Goal: Transaction & Acquisition: Purchase product/service

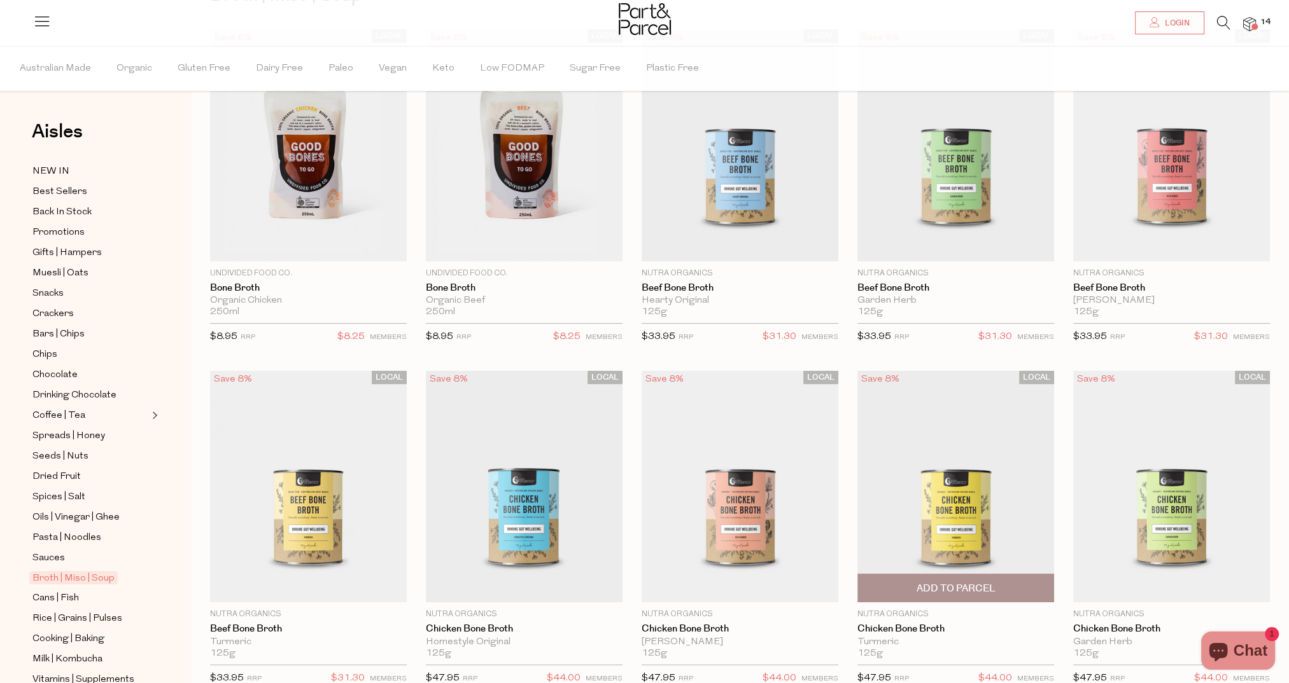
scroll to position [95, 0]
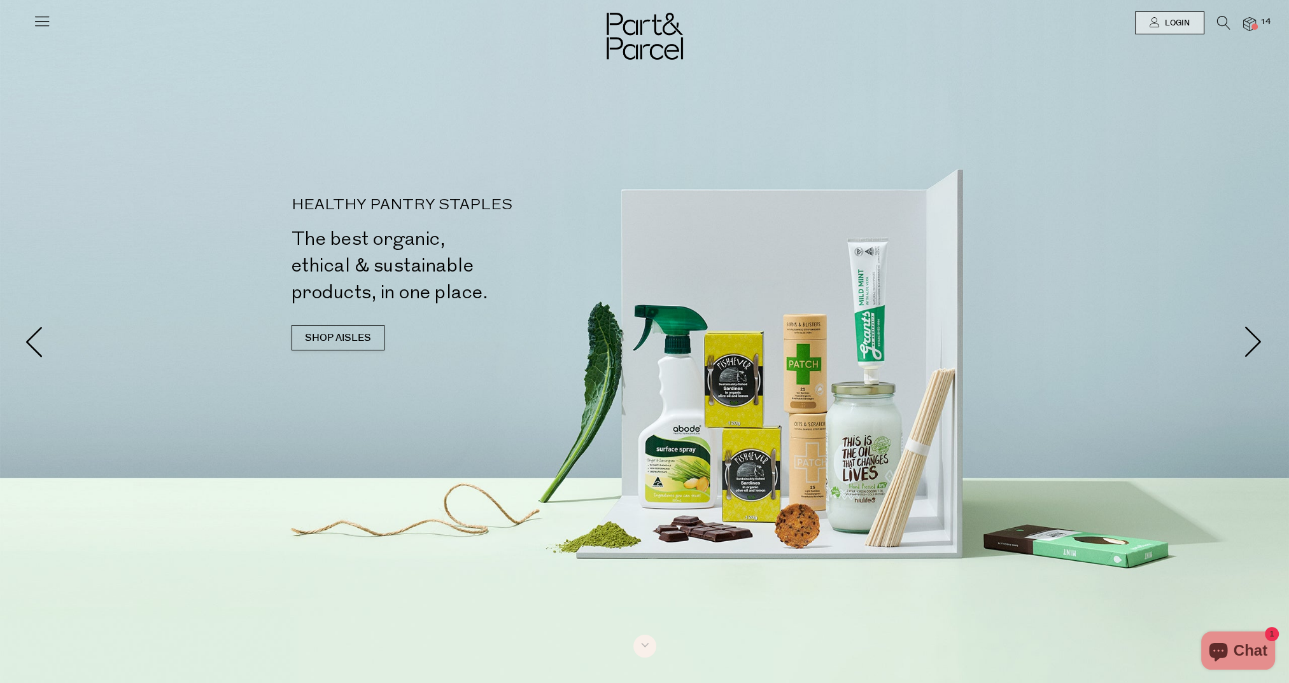
click at [40, 18] on icon at bounding box center [42, 21] width 18 height 18
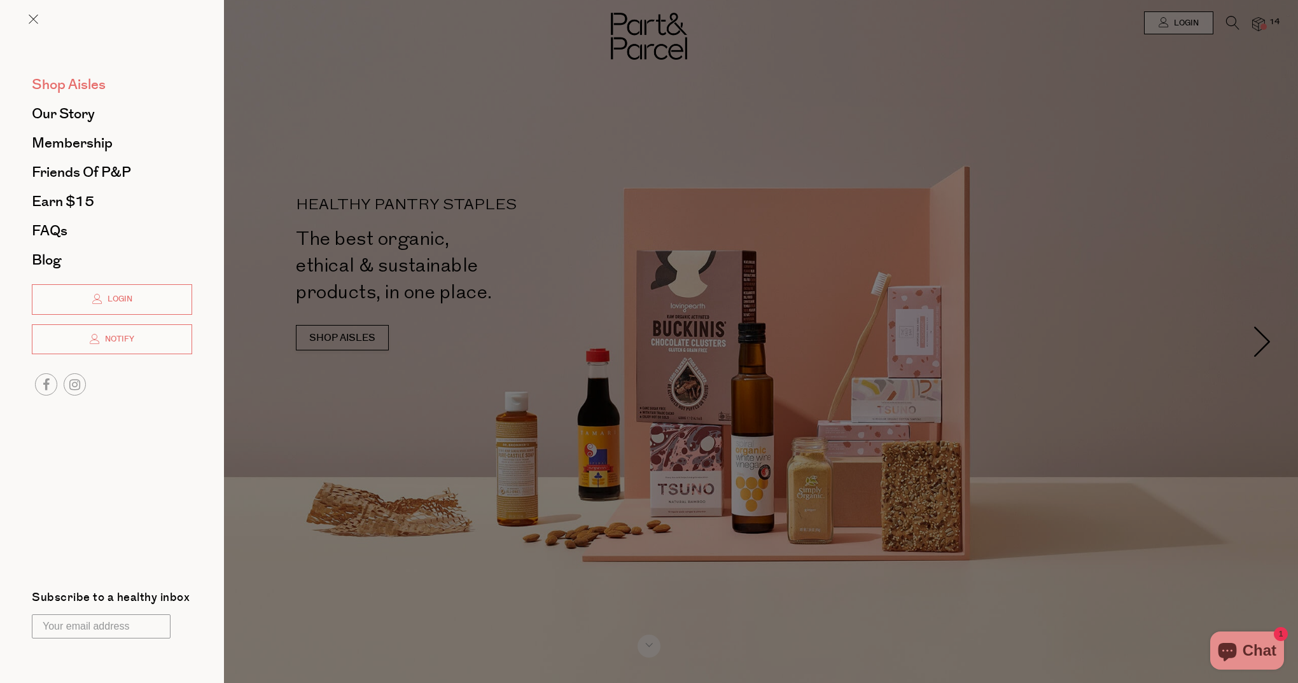
click at [71, 87] on span "Shop Aisles" at bounding box center [69, 84] width 74 height 20
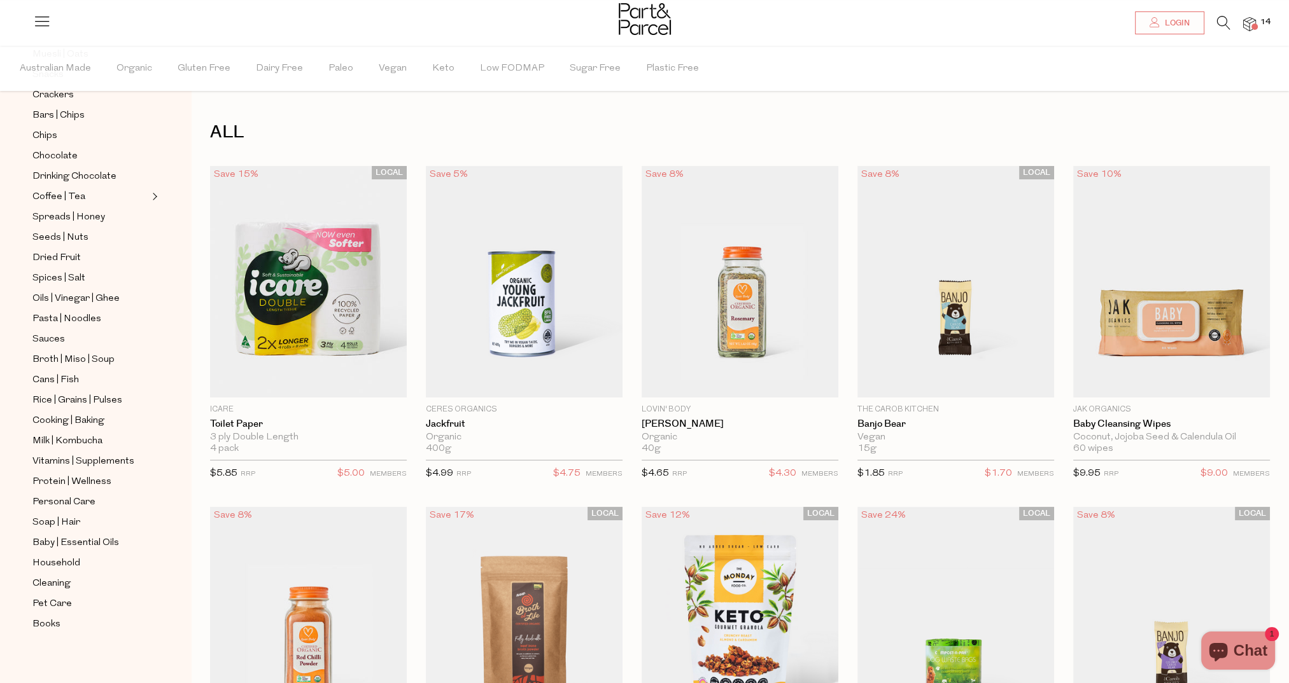
scroll to position [64, 0]
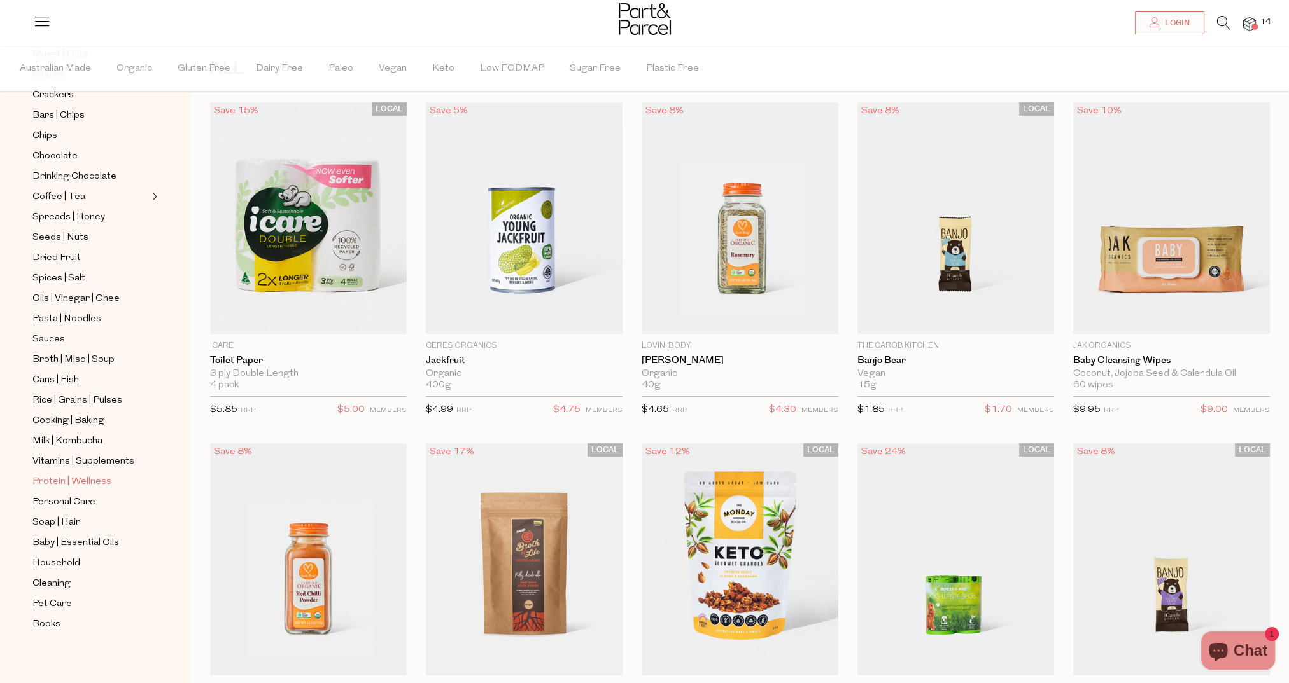
click at [59, 480] on span "Protein | Wellness" at bounding box center [71, 482] width 79 height 15
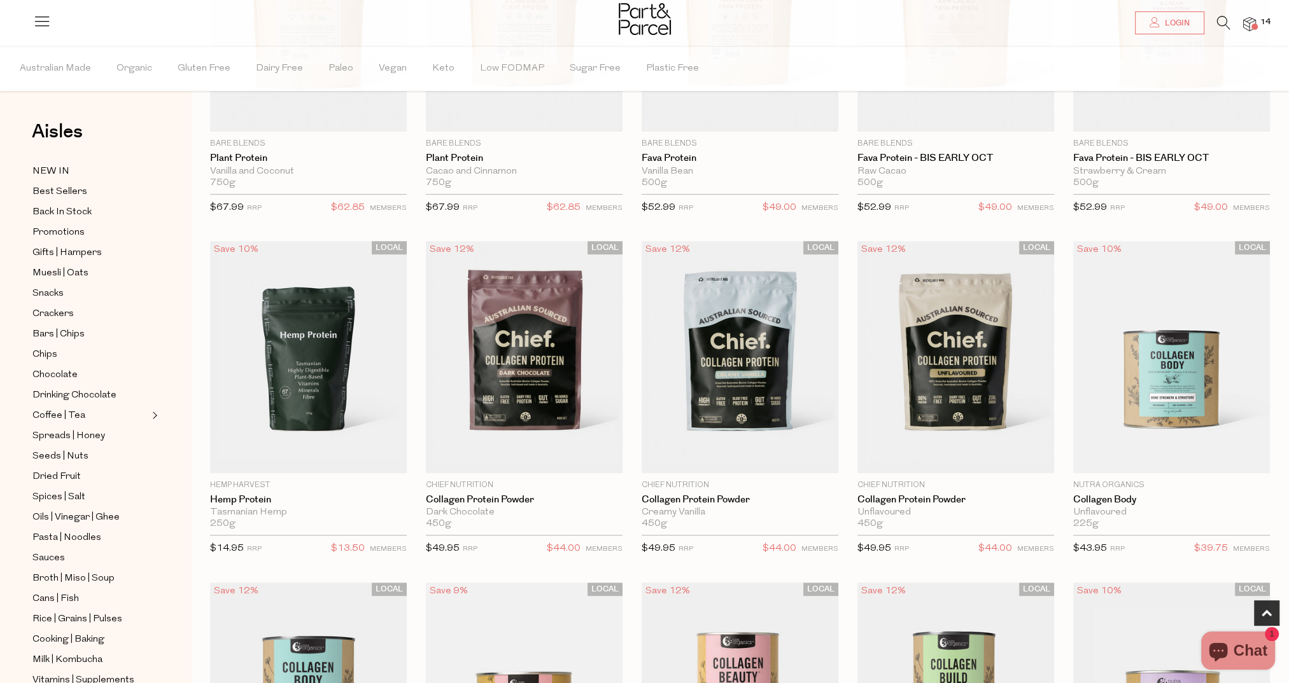
scroll to position [636, 0]
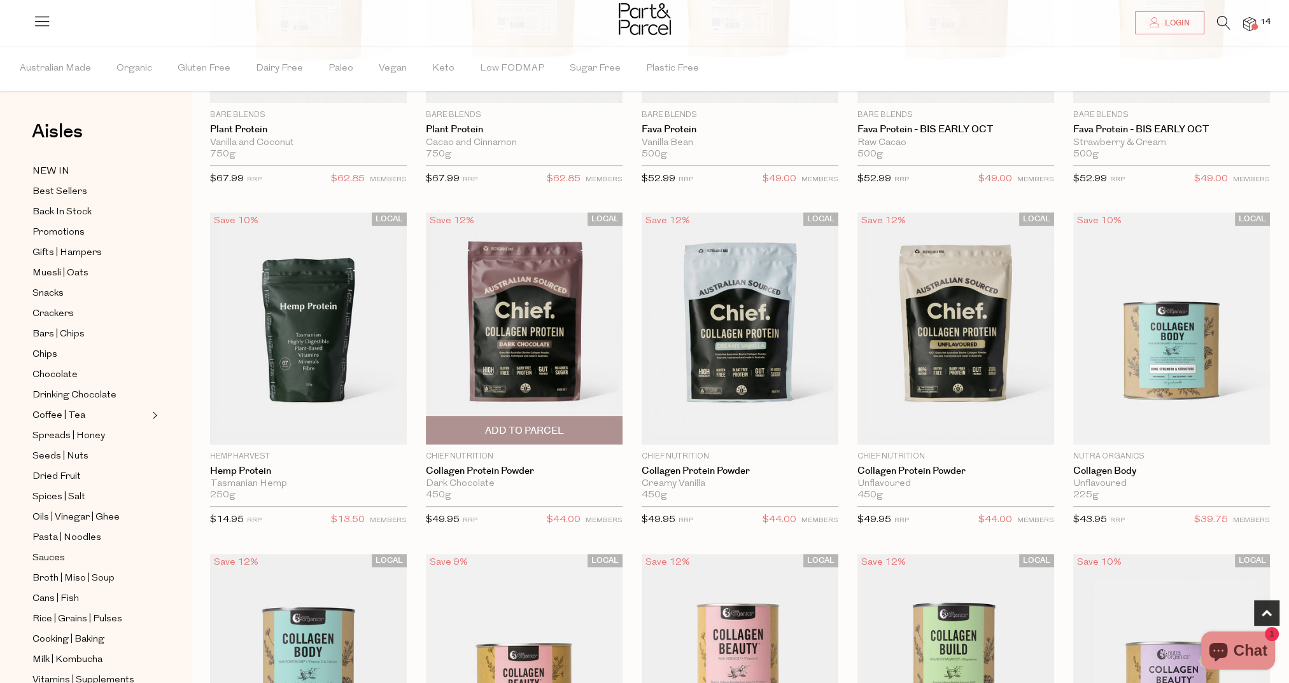
click at [499, 424] on span "Add To Parcel" at bounding box center [524, 430] width 79 height 13
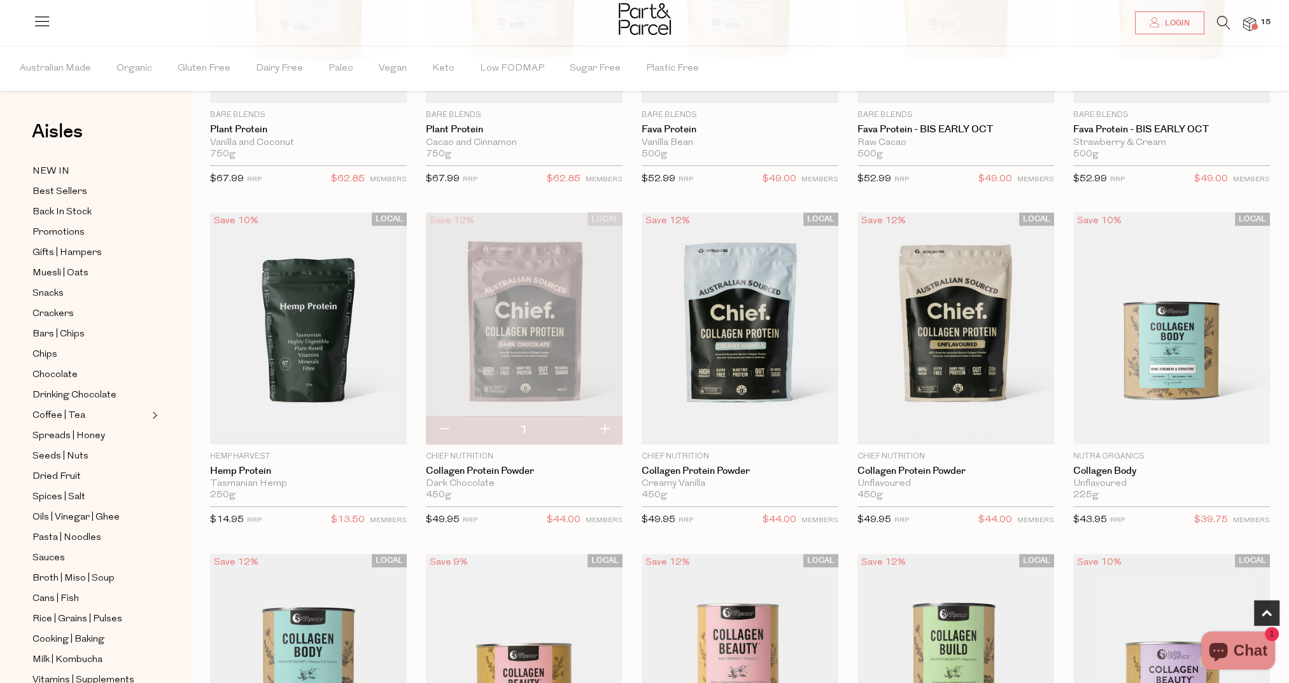
click at [486, 332] on img at bounding box center [524, 329] width 197 height 232
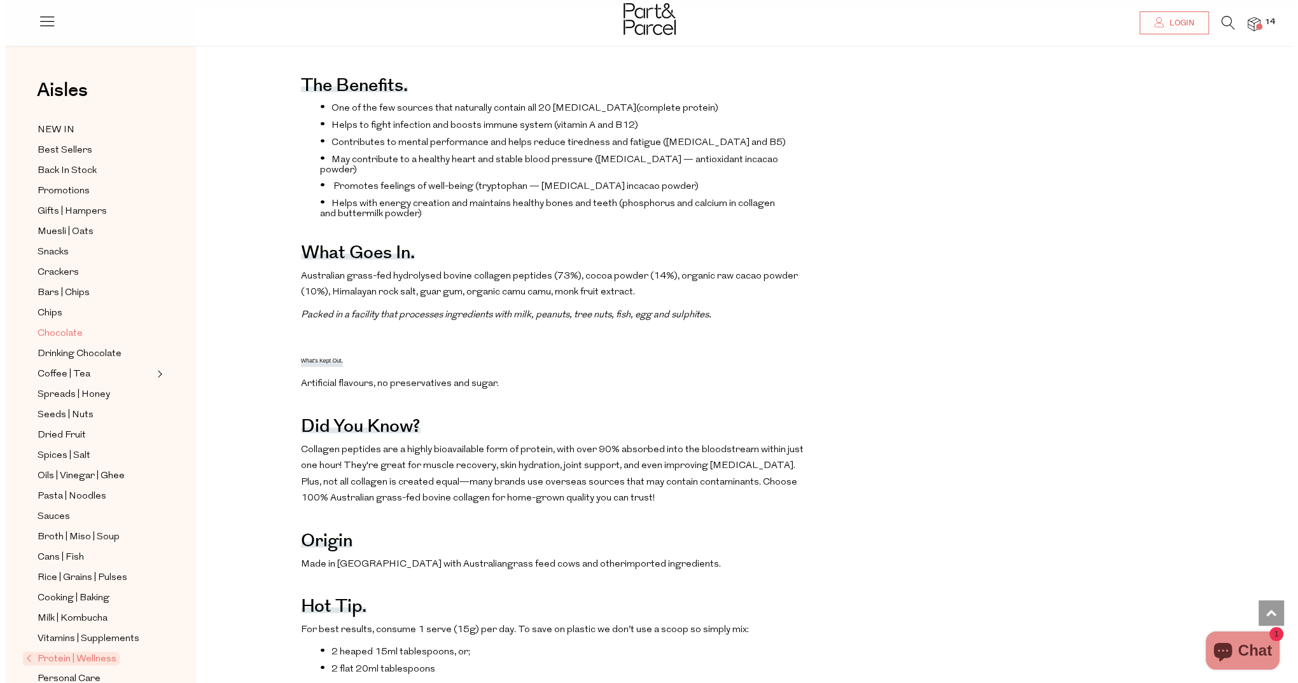
scroll to position [64, 0]
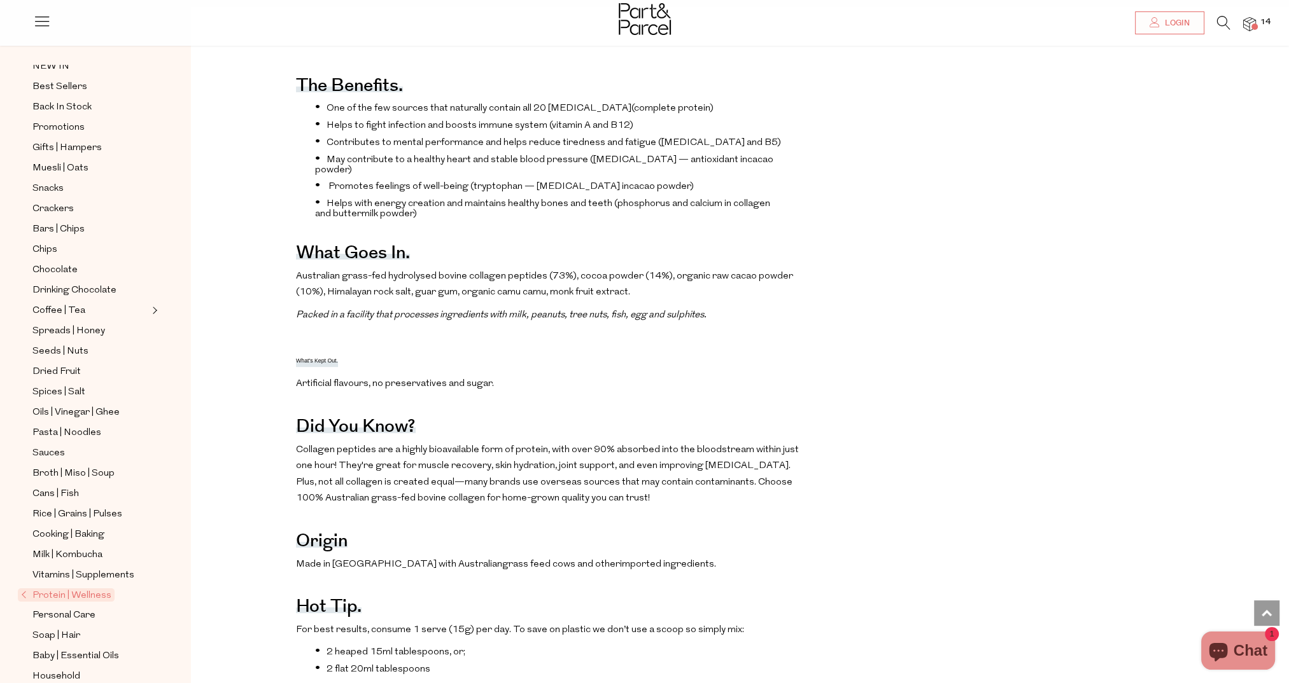
click at [1249, 23] on img at bounding box center [1249, 24] width 13 height 15
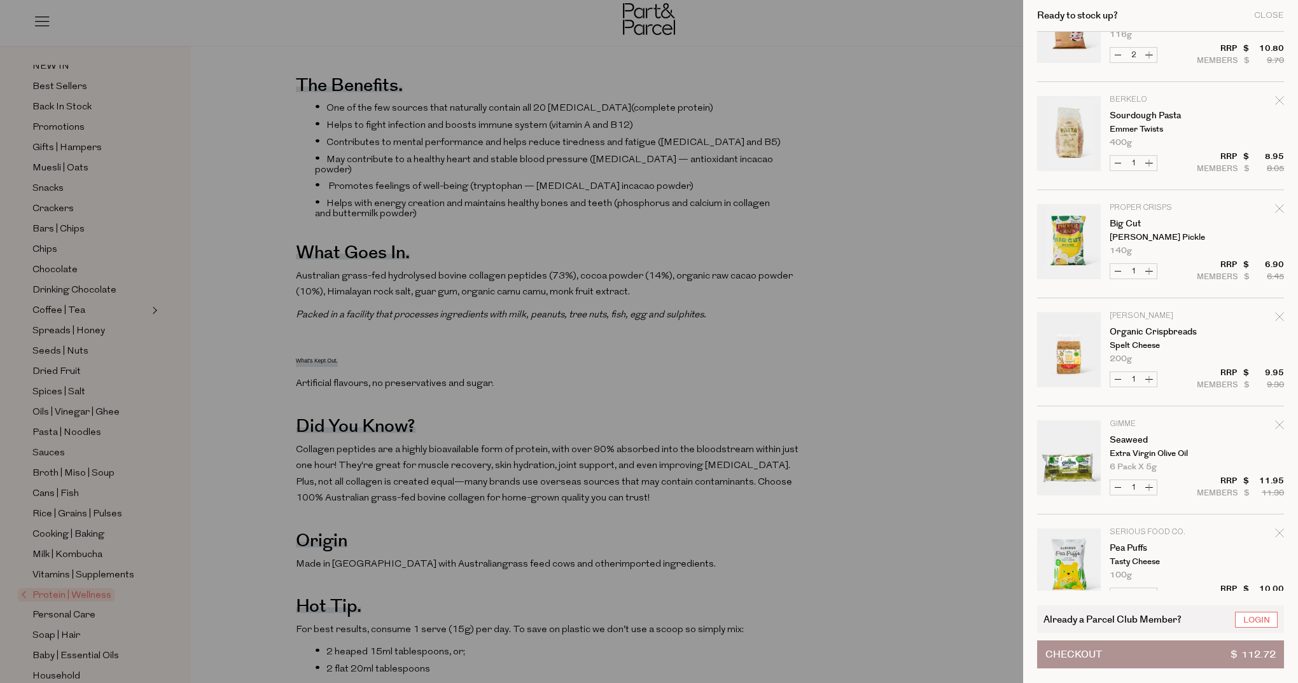
scroll to position [0, 0]
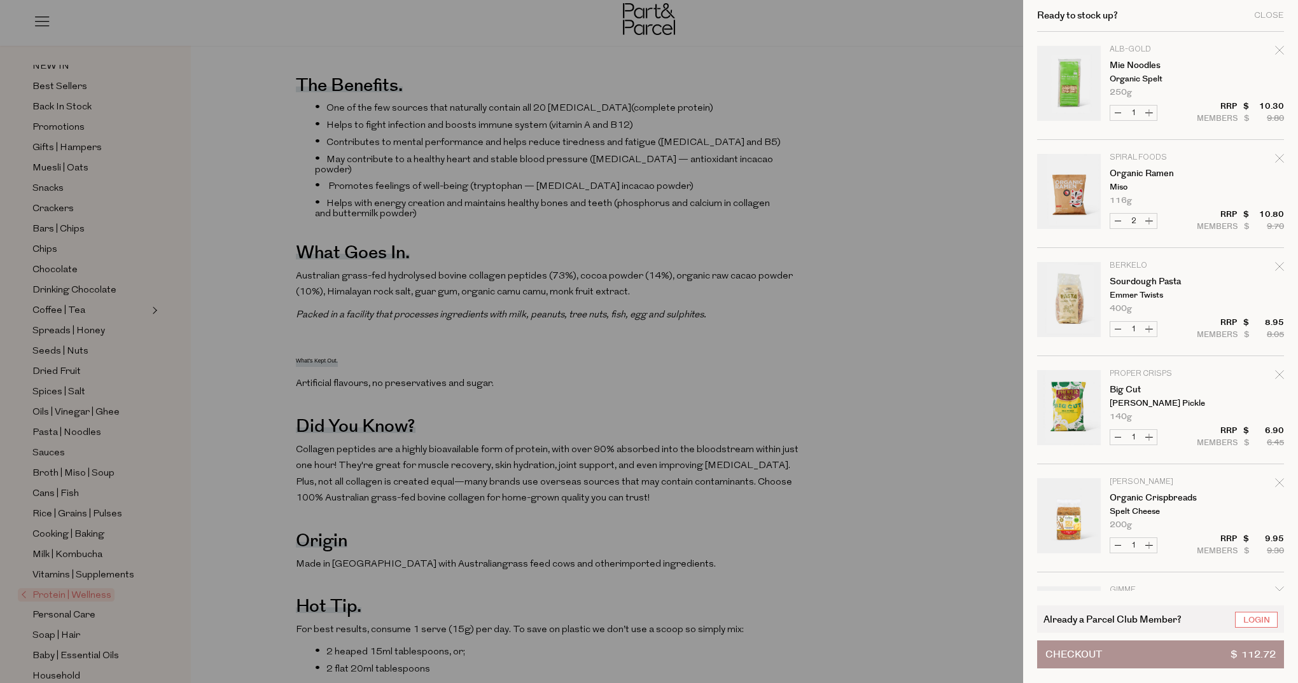
click at [1278, 158] on icon "Remove Organic Ramen" at bounding box center [1279, 158] width 8 height 8
type input "Add Membership"
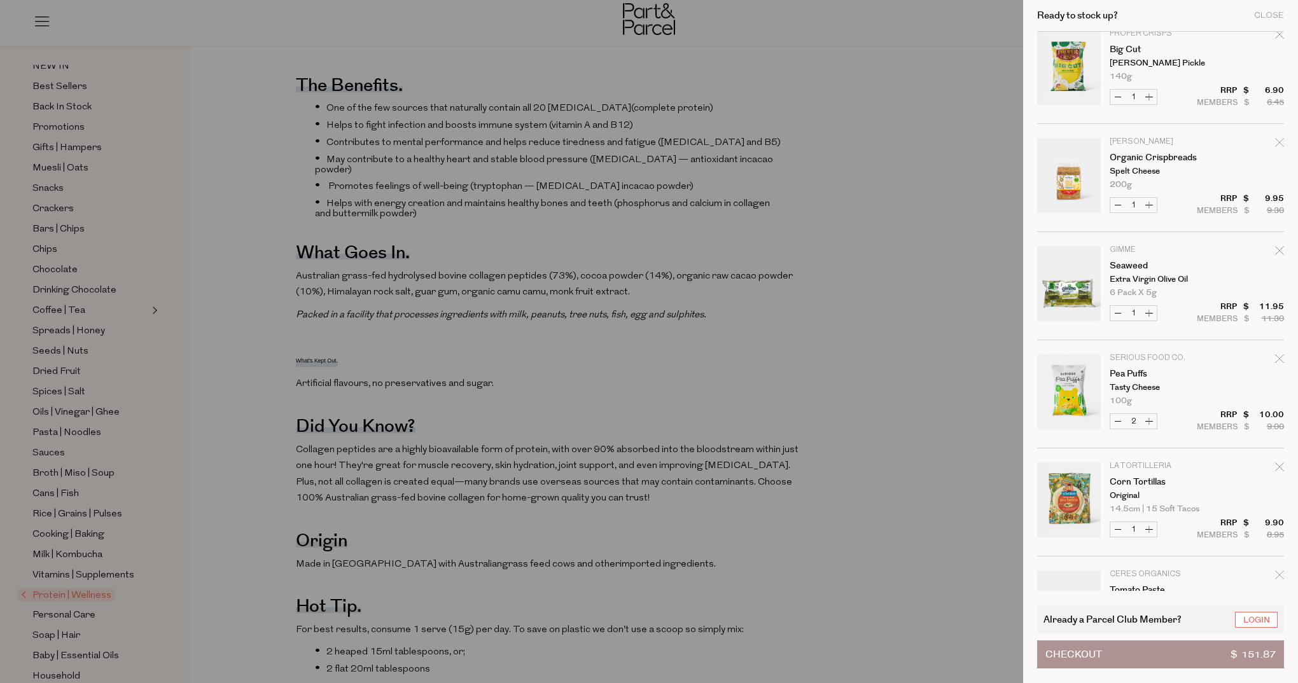
scroll to position [382, 0]
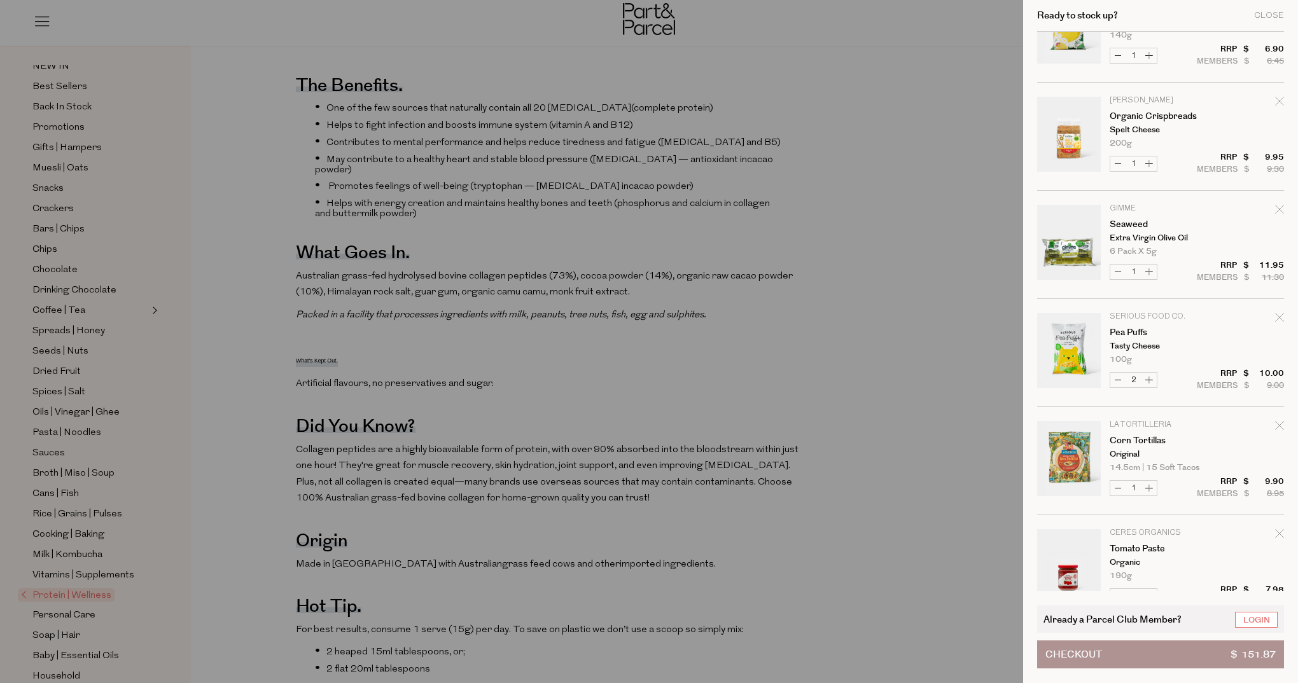
click at [1277, 316] on icon "Remove Pea Puffs" at bounding box center [1279, 317] width 9 height 9
type input "Add Membership"
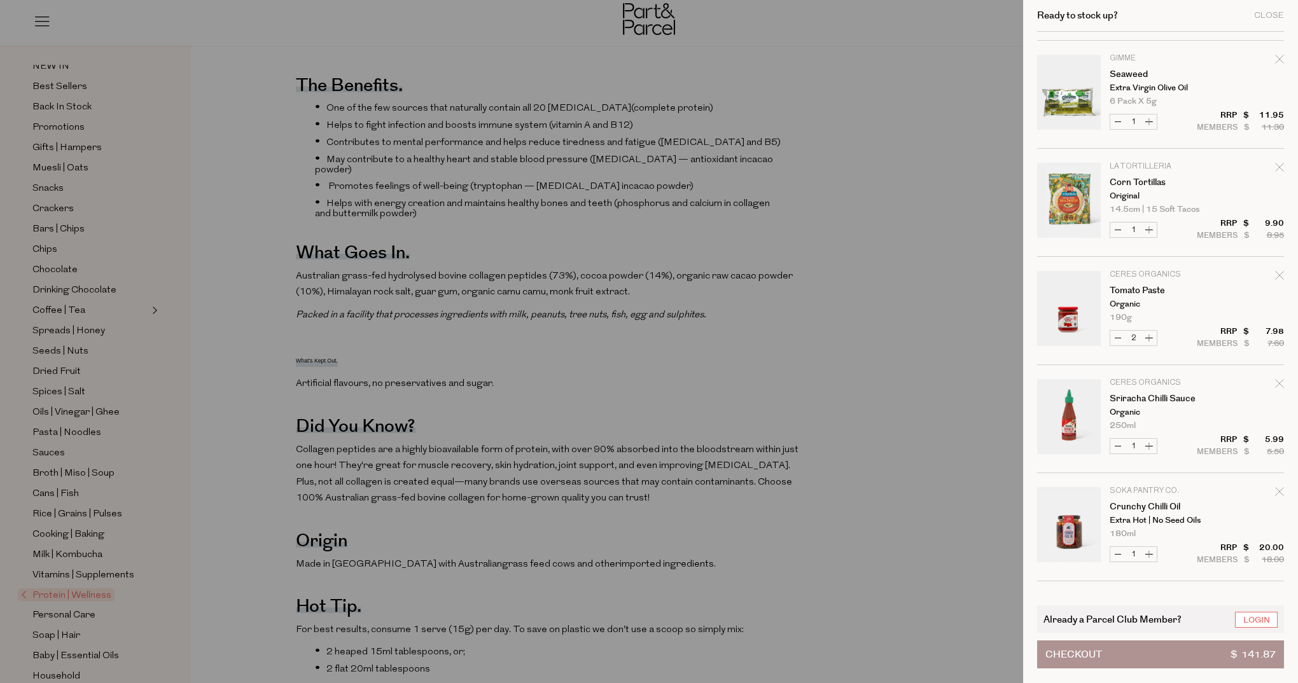
scroll to position [631, 0]
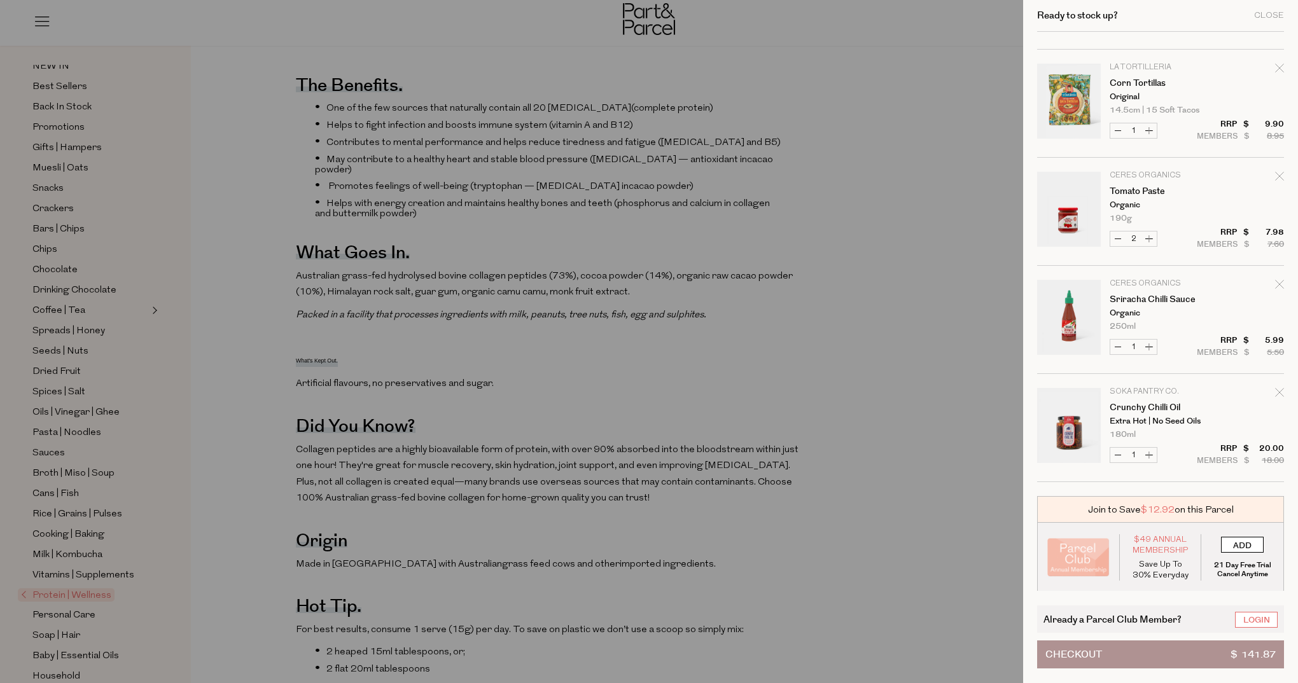
click at [1252, 546] on input "ADD" at bounding box center [1242, 545] width 43 height 16
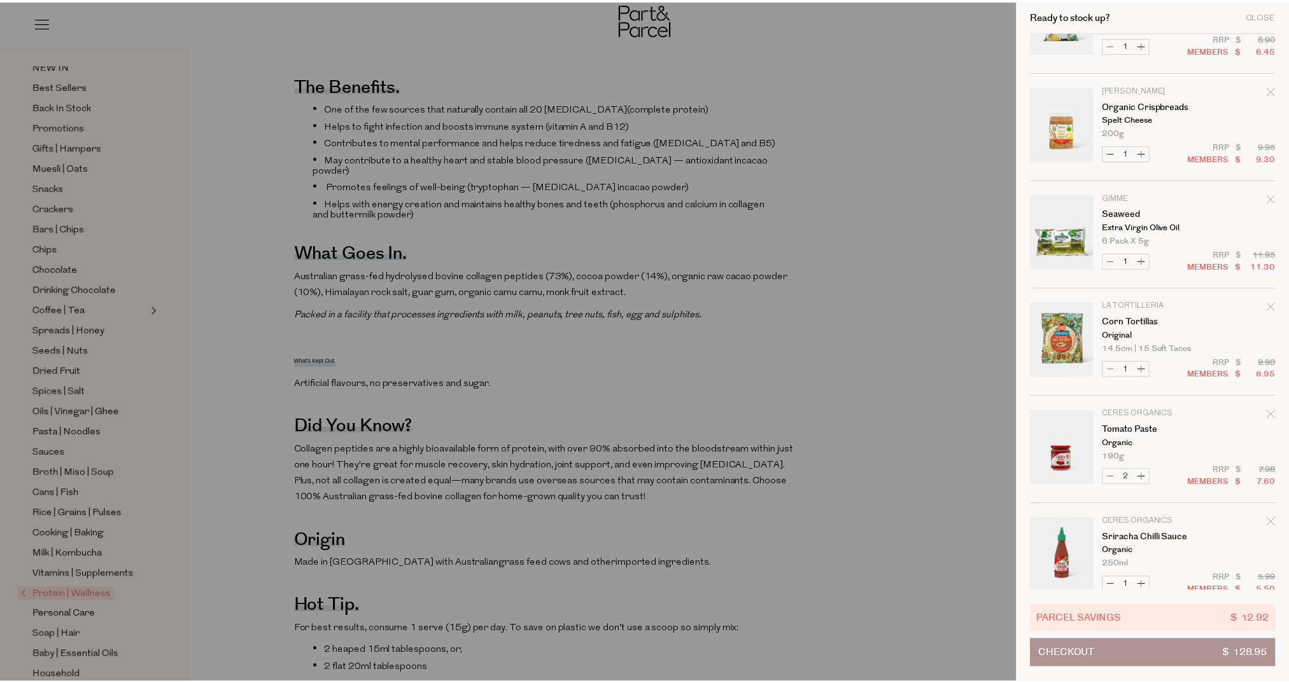
scroll to position [624, 0]
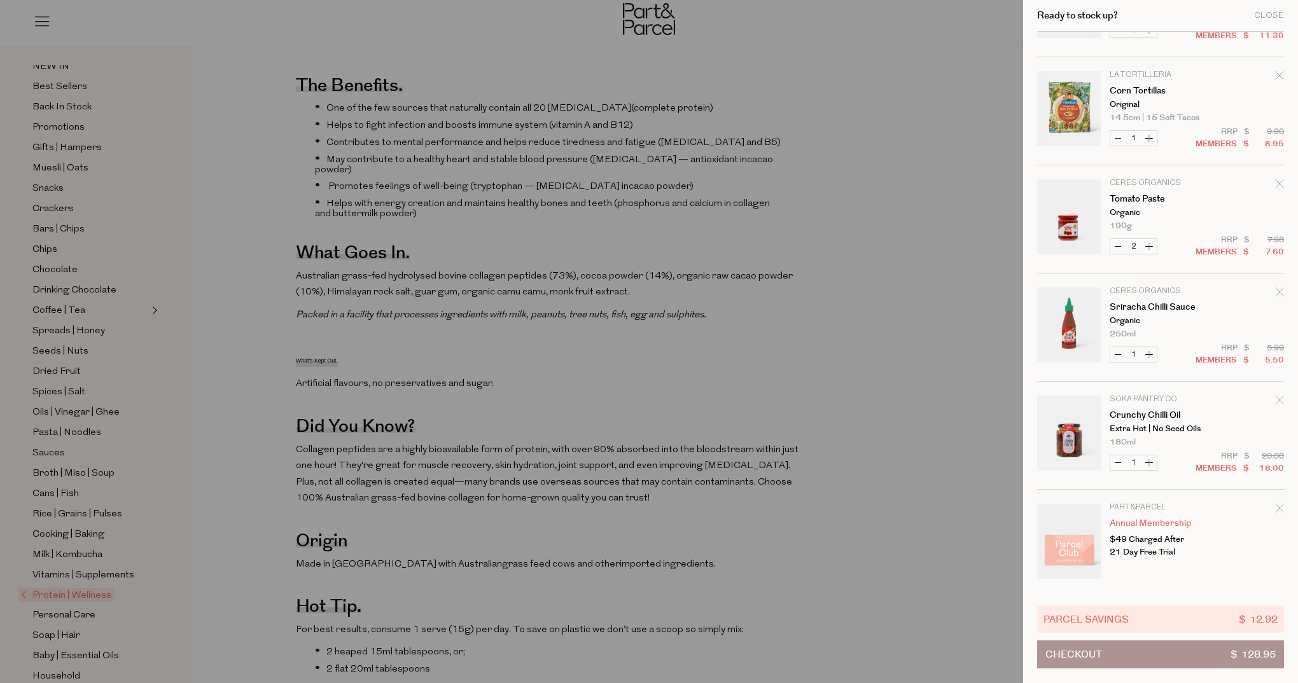
click at [788, 162] on div at bounding box center [649, 341] width 1298 height 683
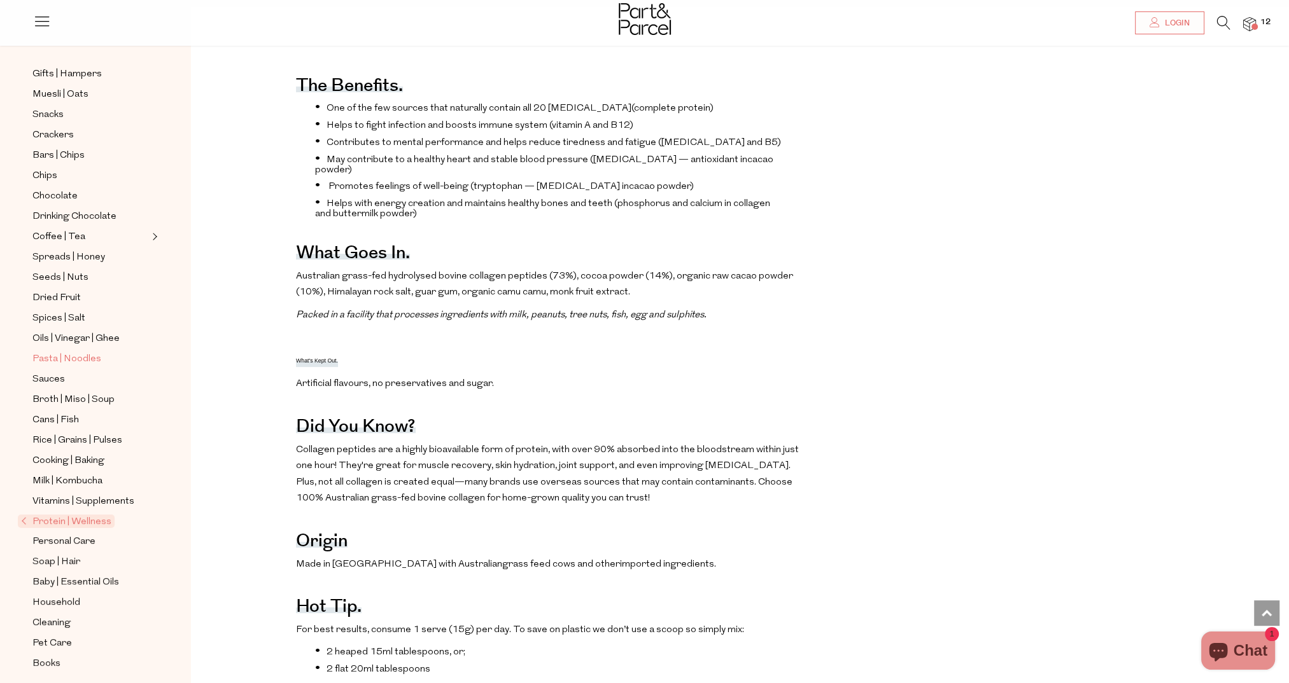
scroll to position [142, 0]
click at [79, 389] on span "Broth | Miso | Soup" at bounding box center [73, 395] width 82 height 15
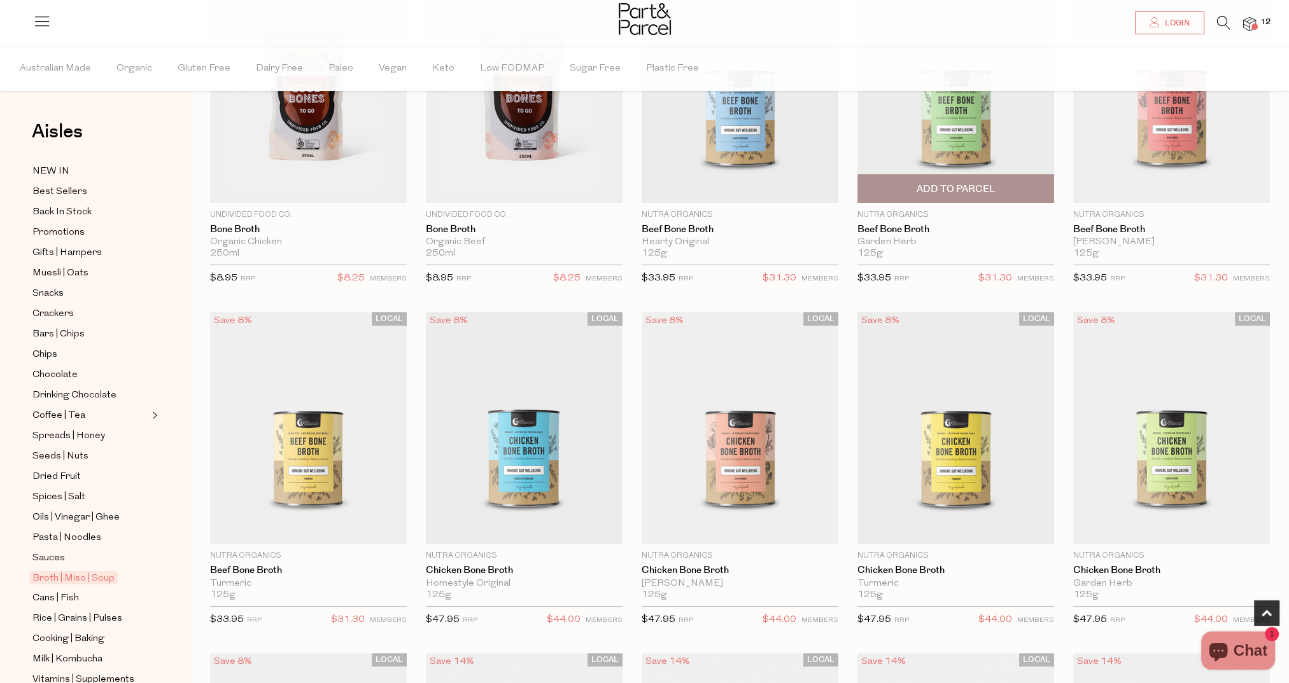
scroll to position [318, 0]
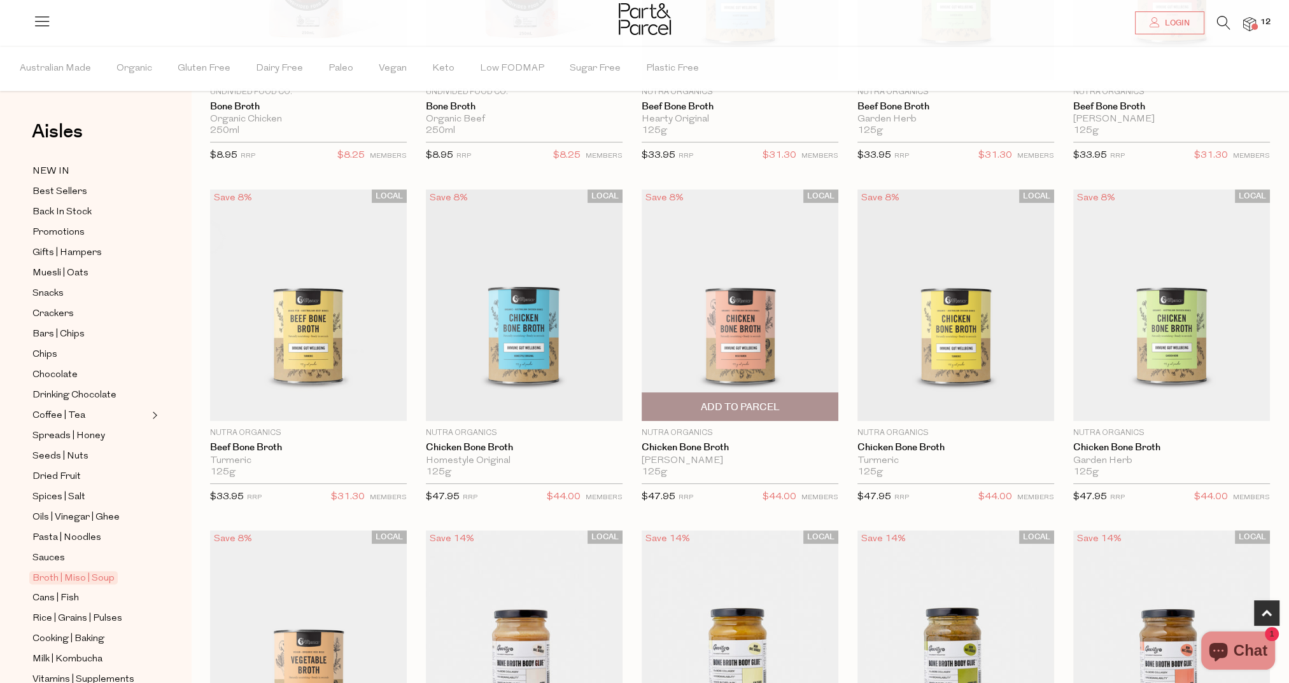
click at [722, 339] on img at bounding box center [739, 305] width 197 height 232
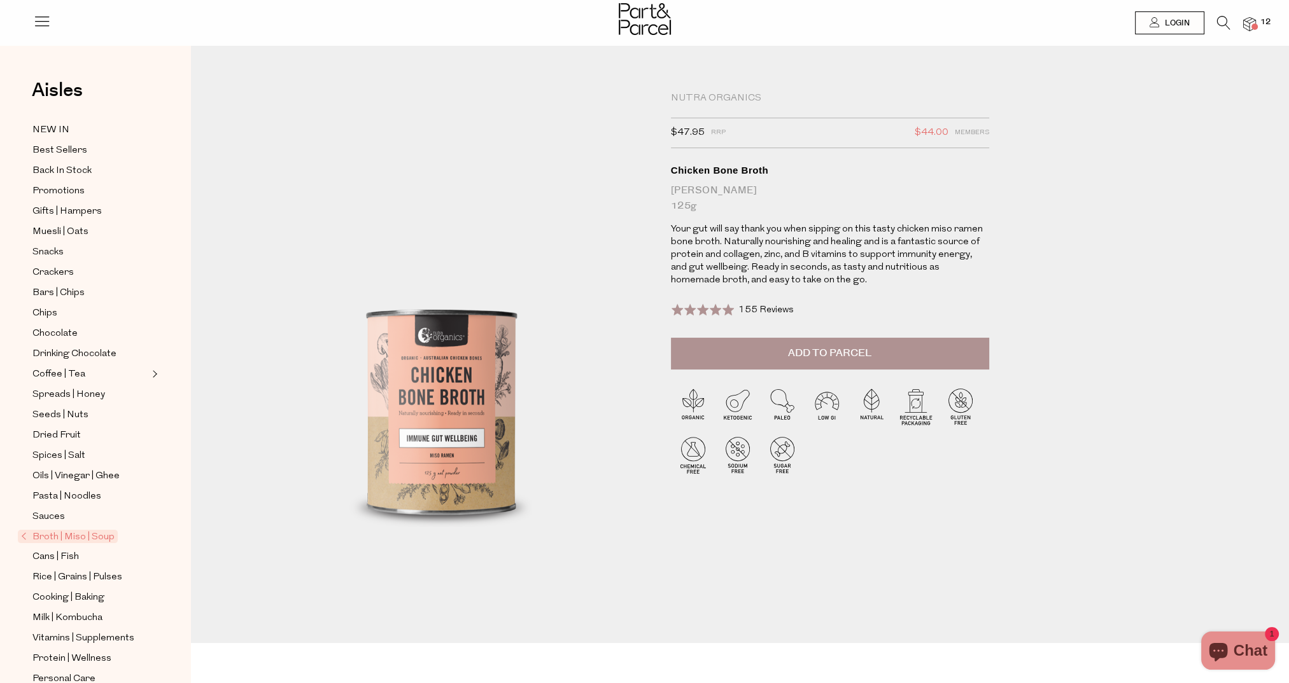
click at [780, 356] on button "Add to Parcel" at bounding box center [830, 354] width 318 height 32
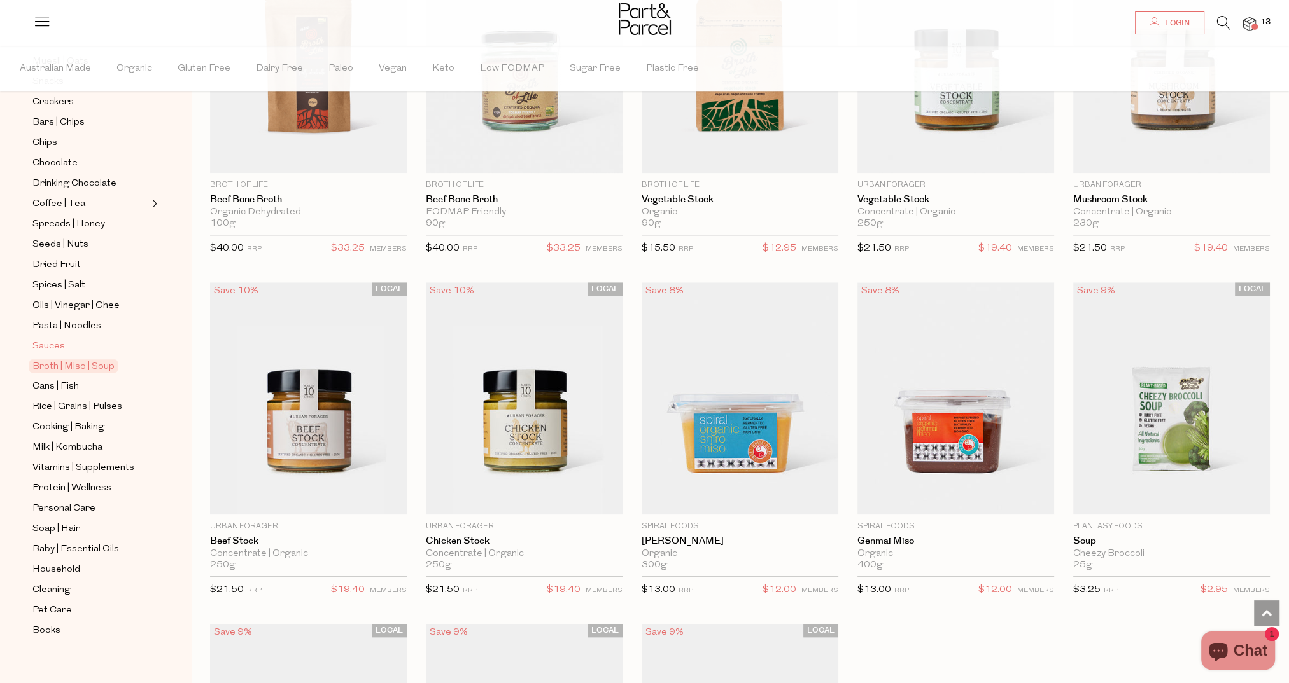
scroll to position [218, 0]
click at [44, 377] on span "Cans | Fish" at bounding box center [55, 380] width 46 height 15
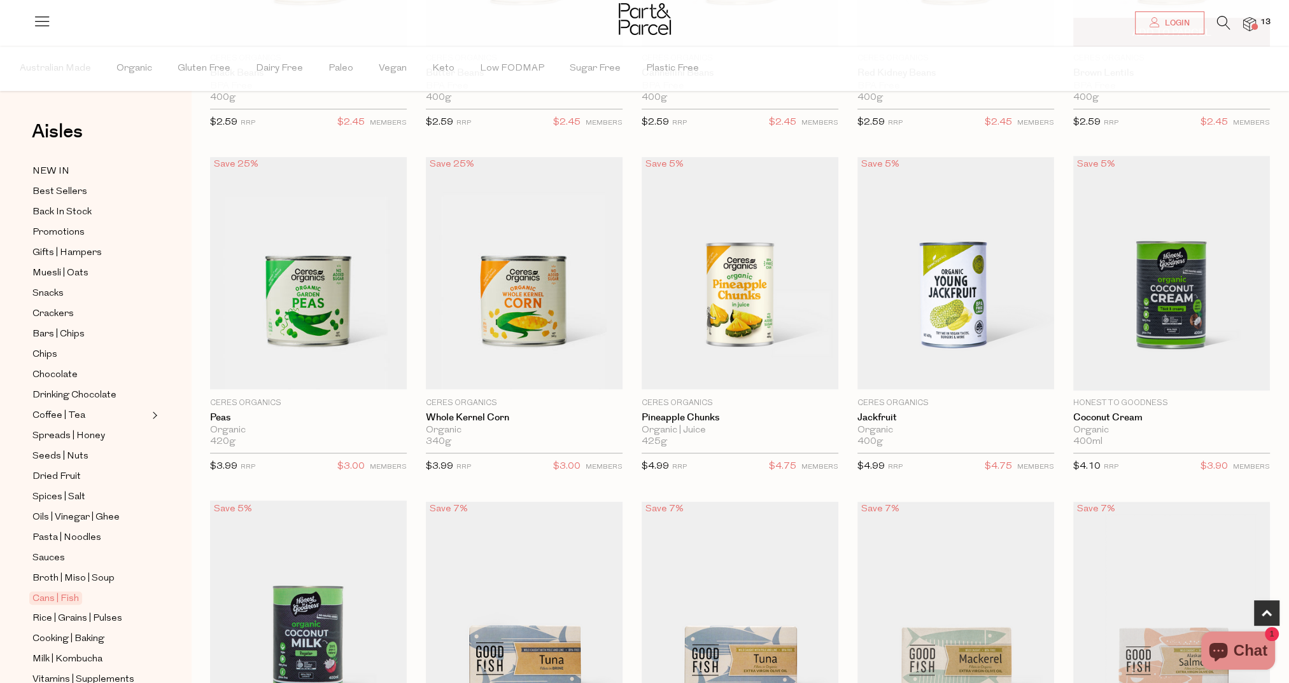
scroll to position [700, 0]
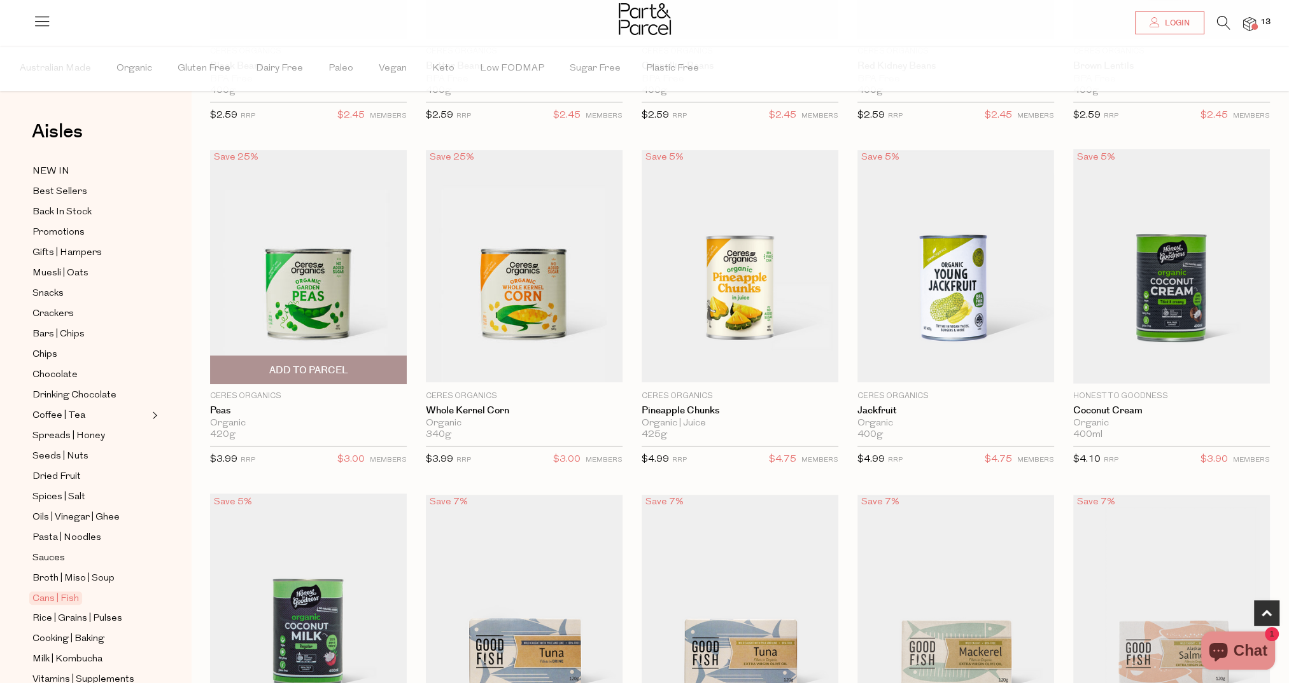
click at [354, 365] on span "Add To Parcel" at bounding box center [308, 369] width 189 height 27
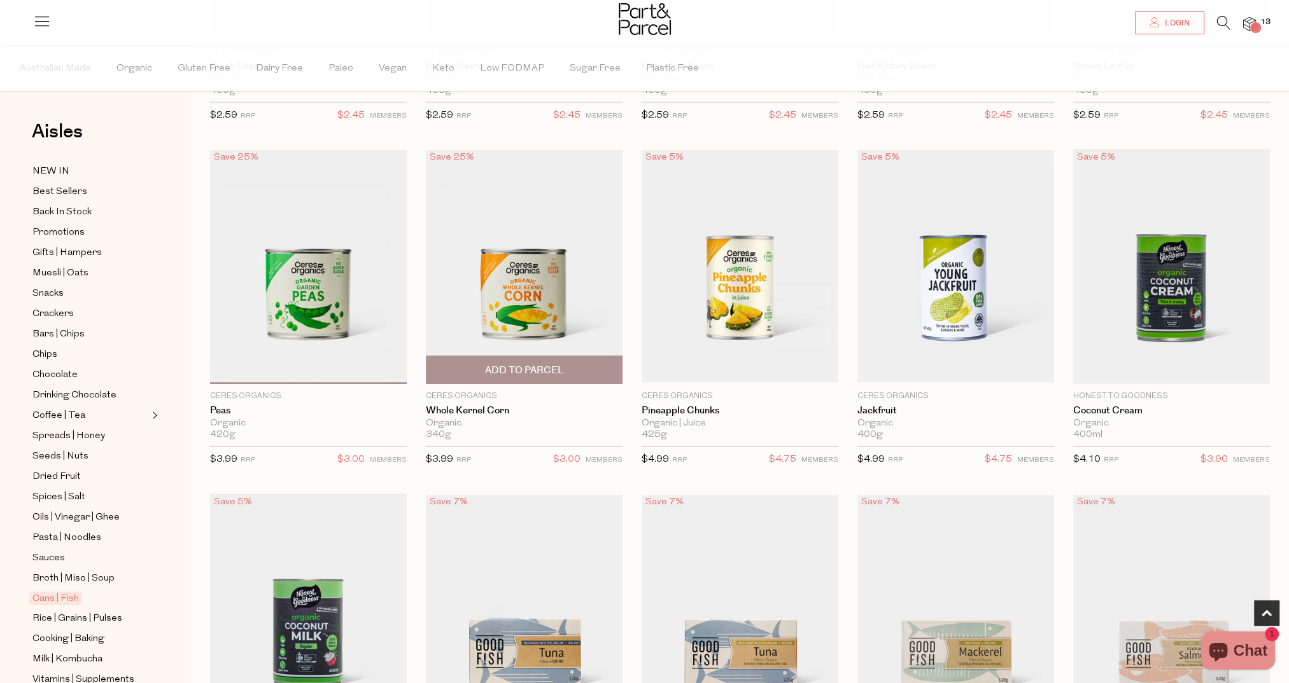
click at [549, 368] on span "Add To Parcel" at bounding box center [524, 370] width 79 height 13
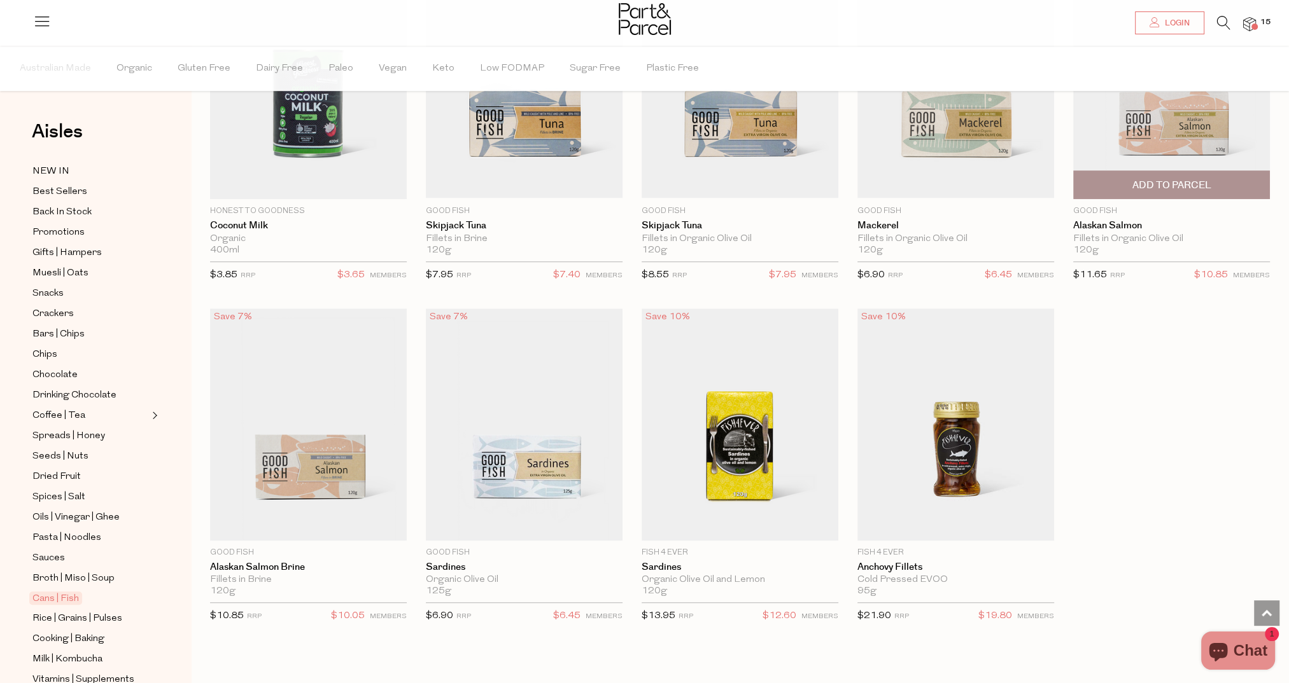
scroll to position [1209, 0]
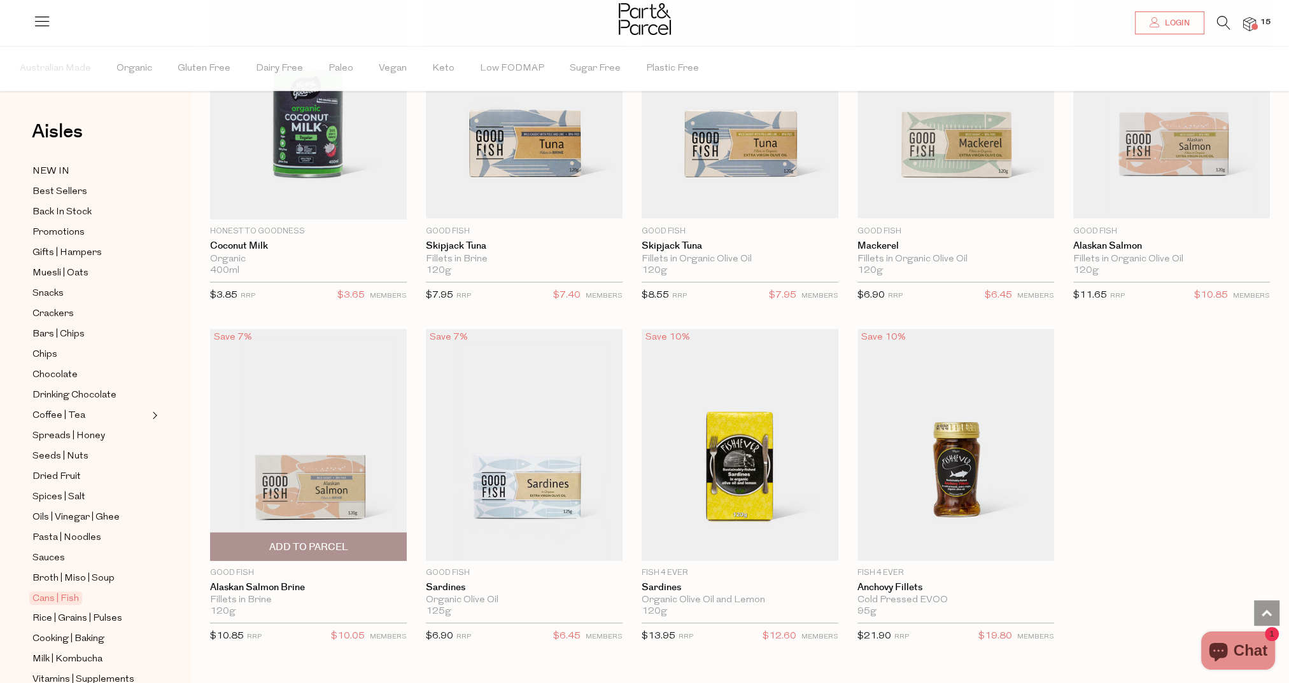
click at [288, 542] on span "Add To Parcel" at bounding box center [308, 547] width 79 height 13
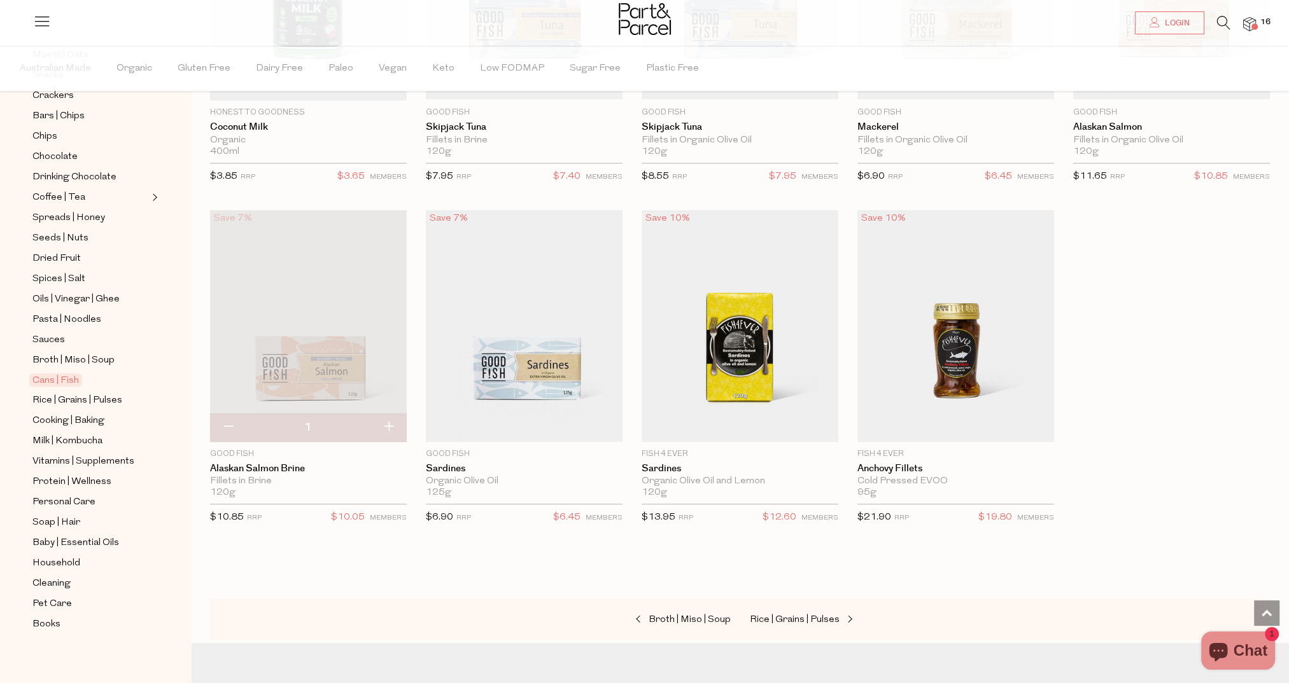
scroll to position [1336, 0]
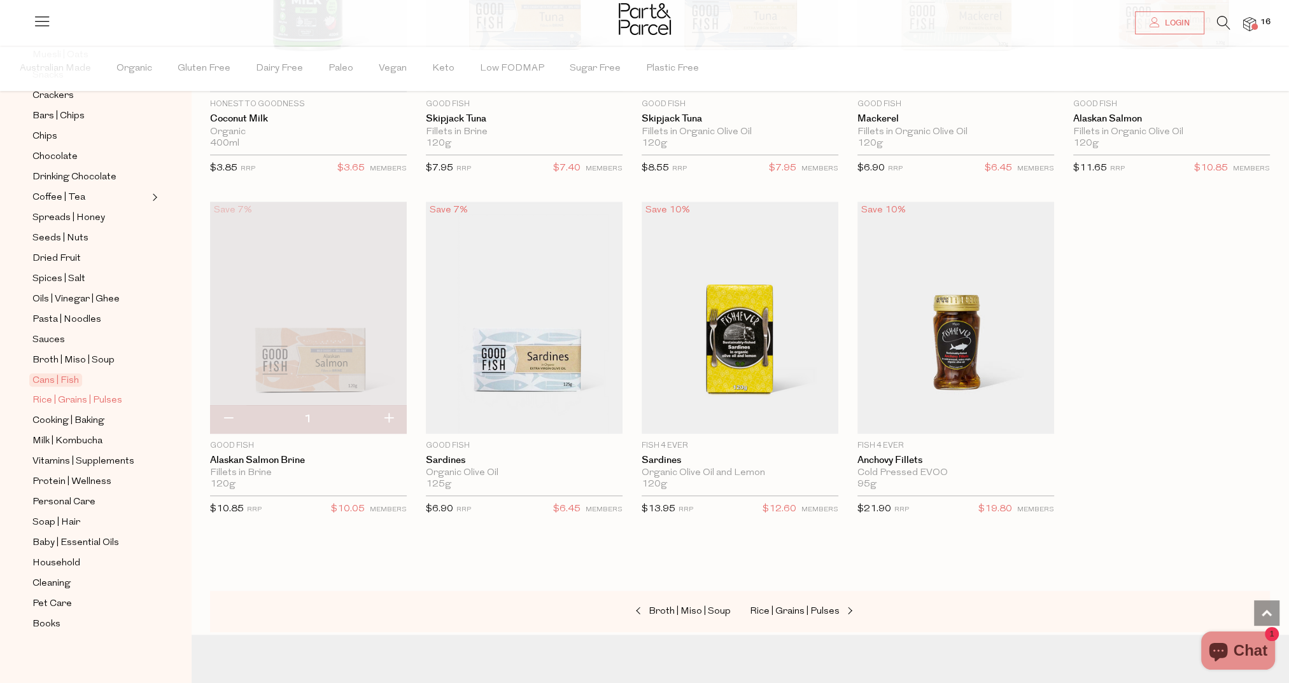
click at [81, 393] on span "Rice | Grains | Pulses" at bounding box center [77, 400] width 90 height 15
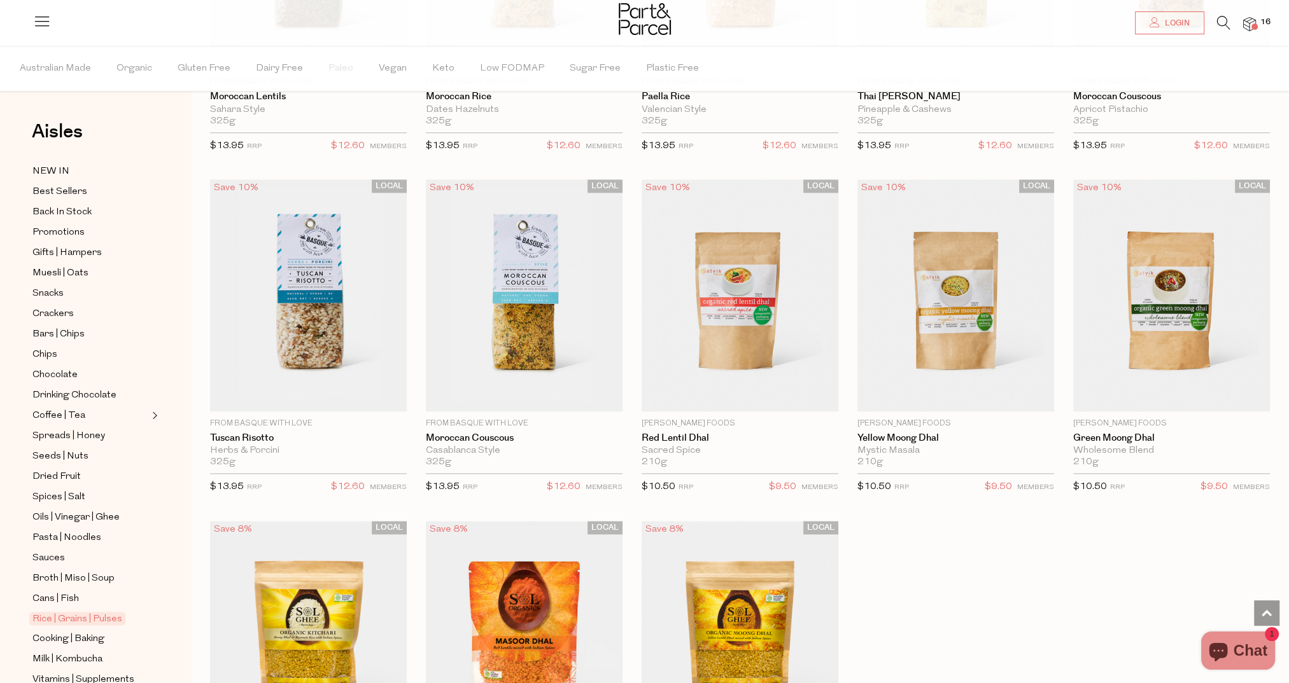
scroll to position [2036, 0]
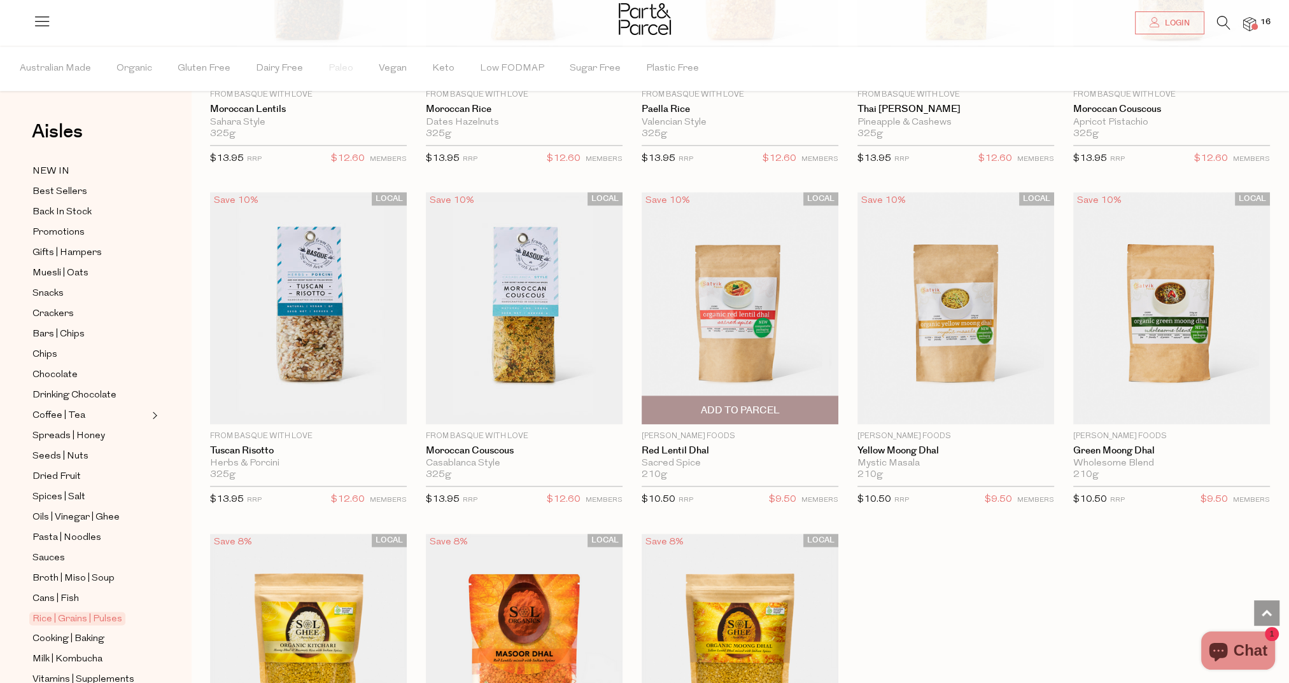
click at [701, 300] on img at bounding box center [739, 308] width 197 height 232
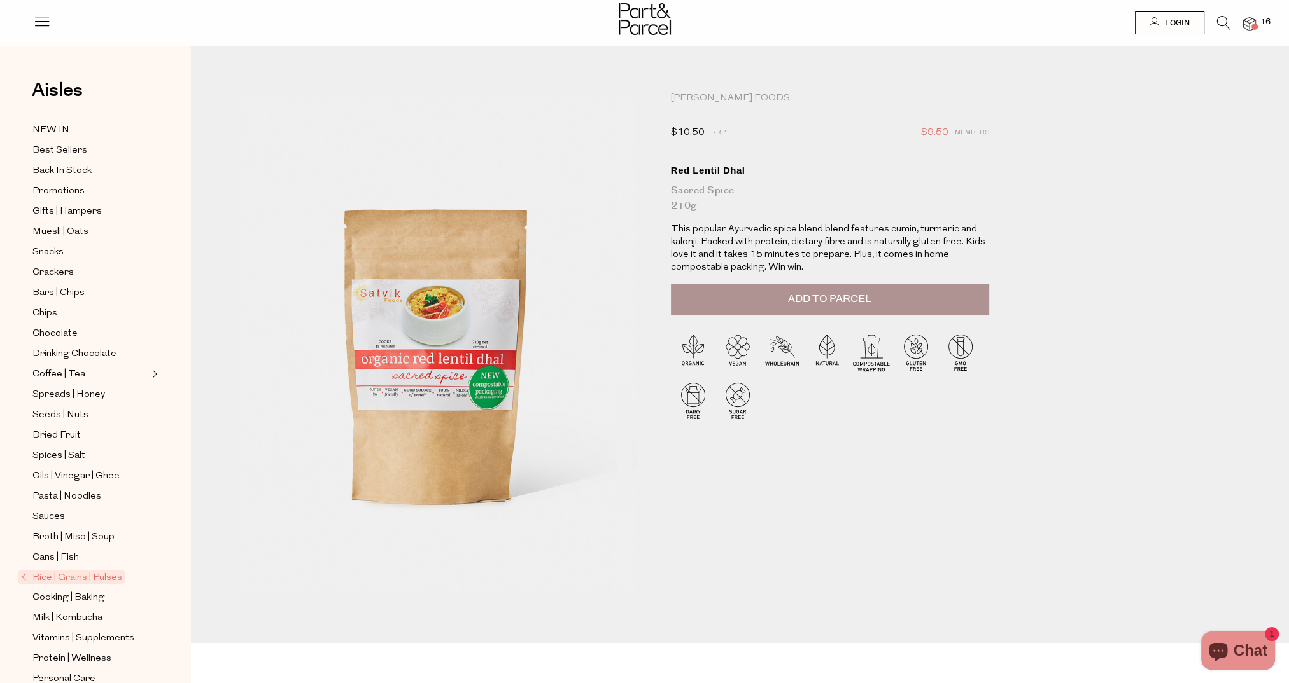
click at [827, 295] on span "Add to Parcel" at bounding box center [829, 299] width 83 height 15
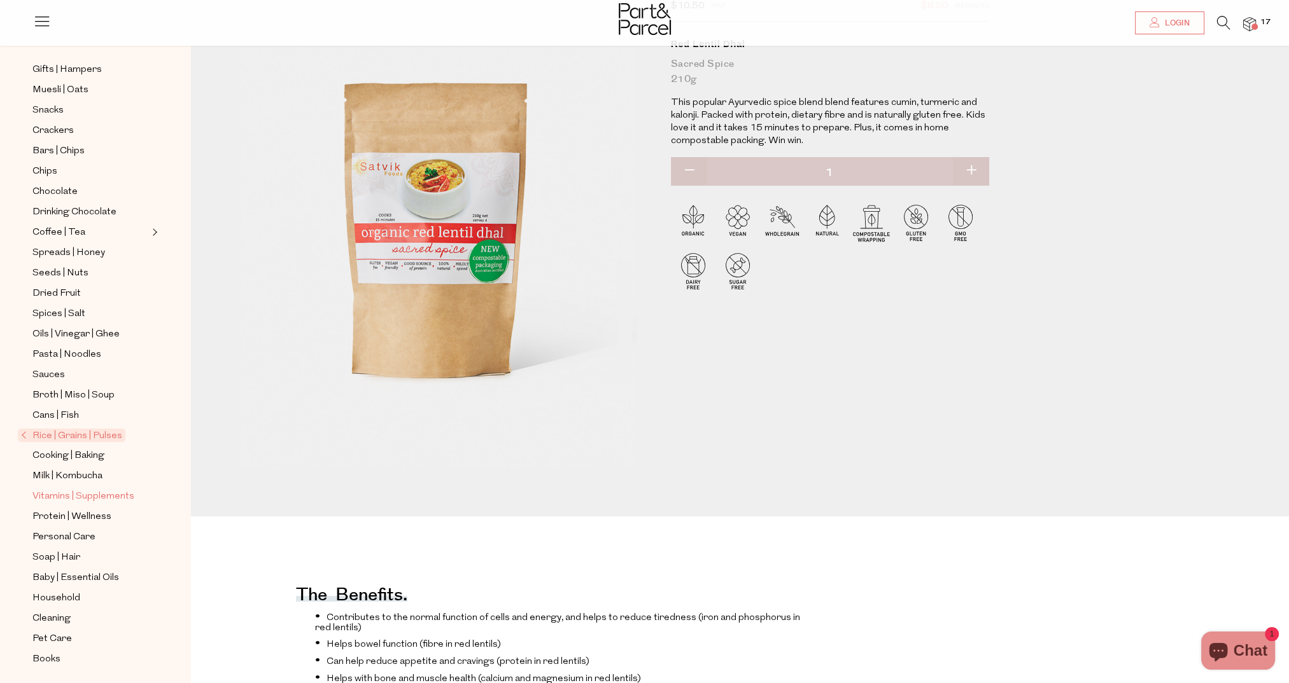
scroll to position [127, 0]
click at [36, 451] on span "Cooking | Baking" at bounding box center [68, 456] width 72 height 15
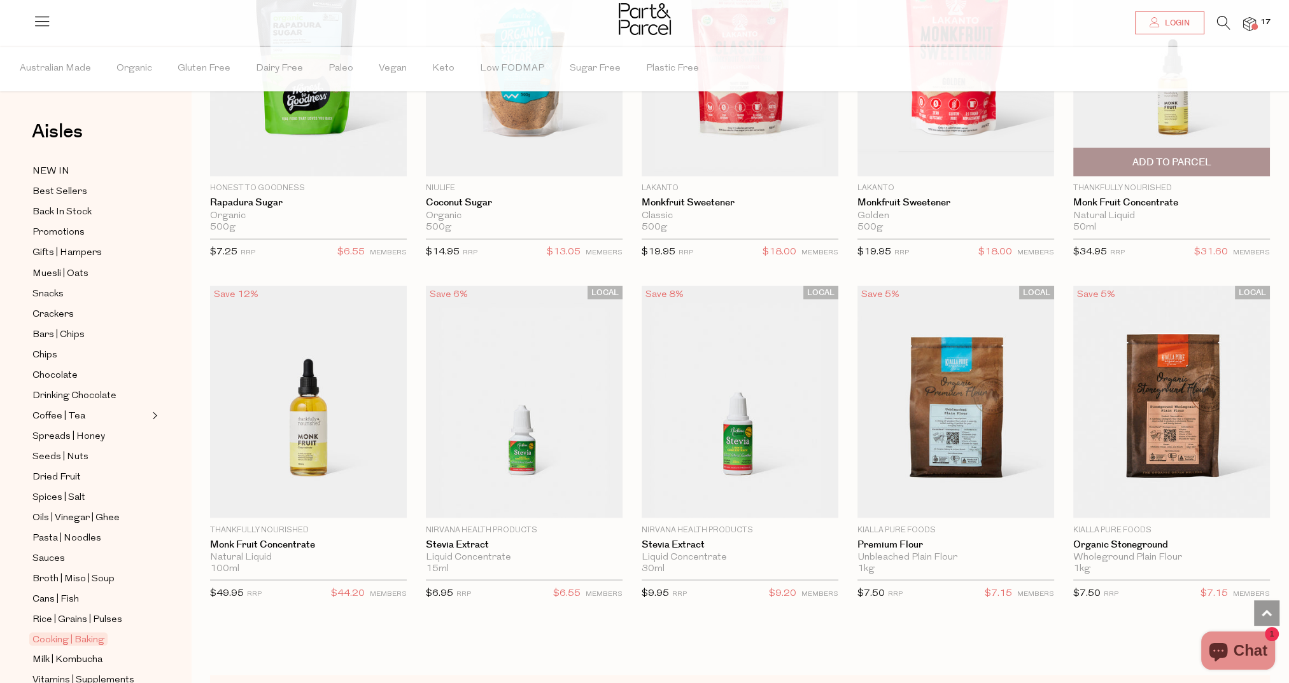
scroll to position [2991, 0]
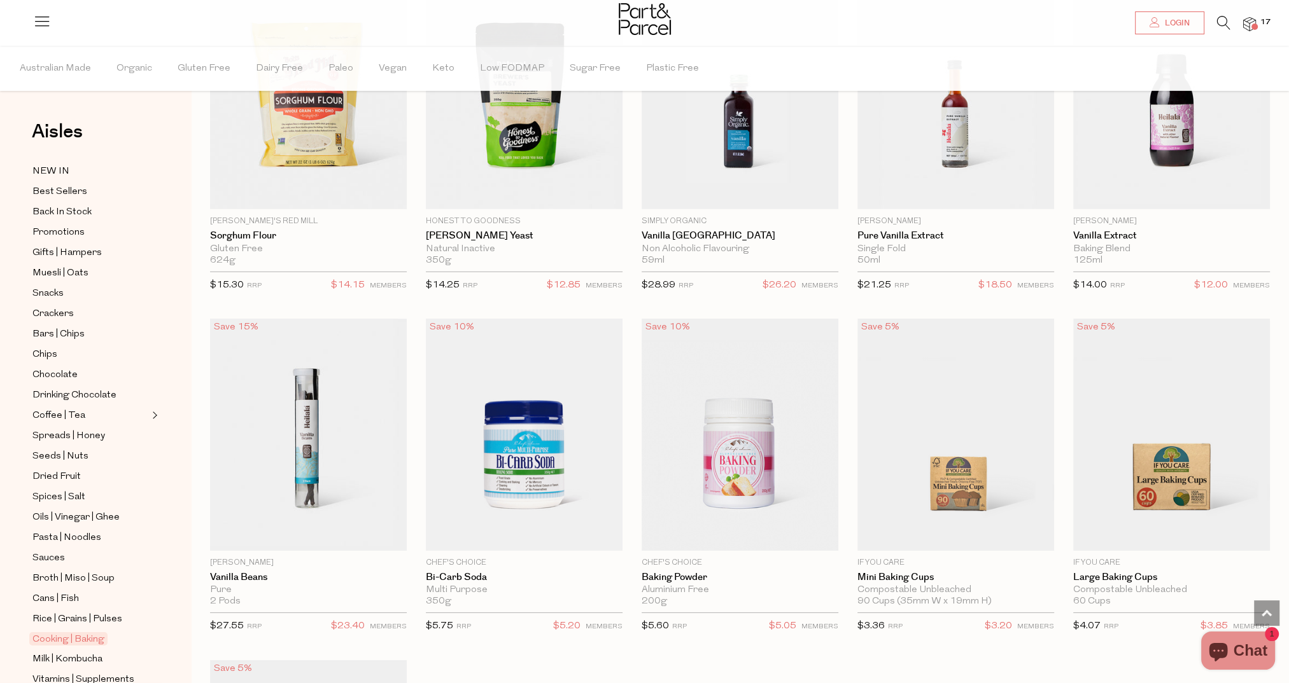
scroll to position [5409, 0]
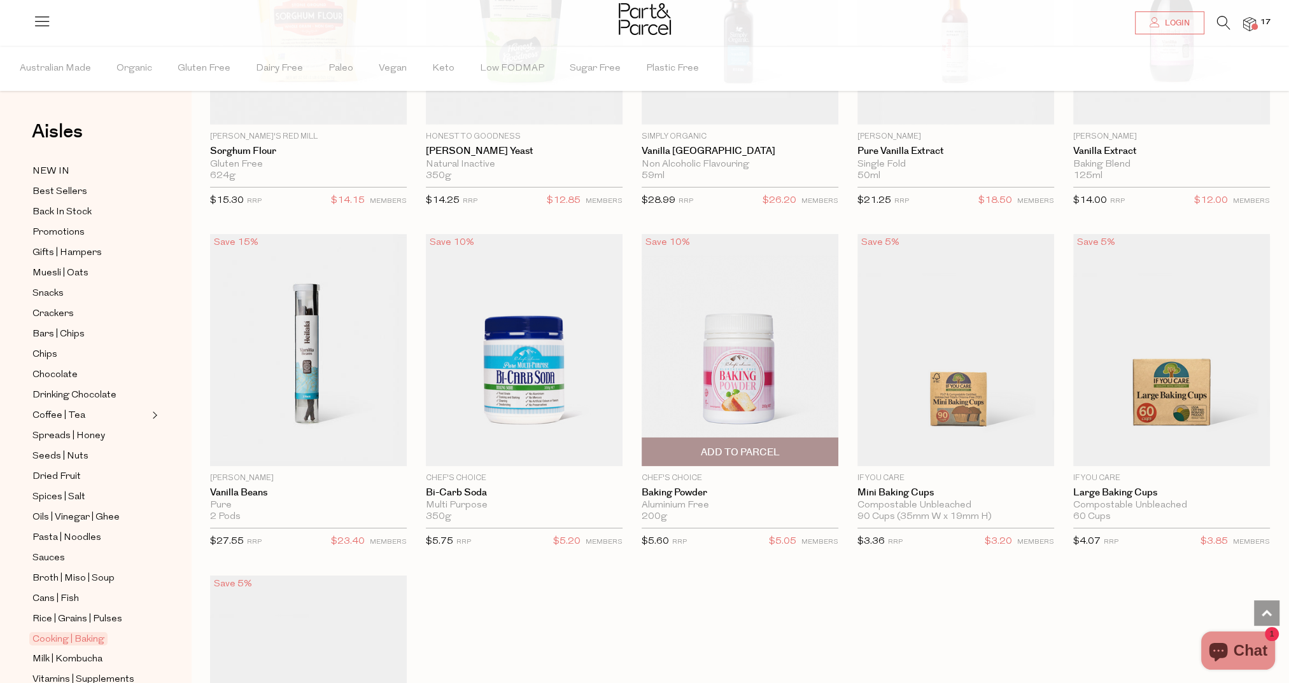
click at [741, 446] on span "Add To Parcel" at bounding box center [740, 452] width 79 height 13
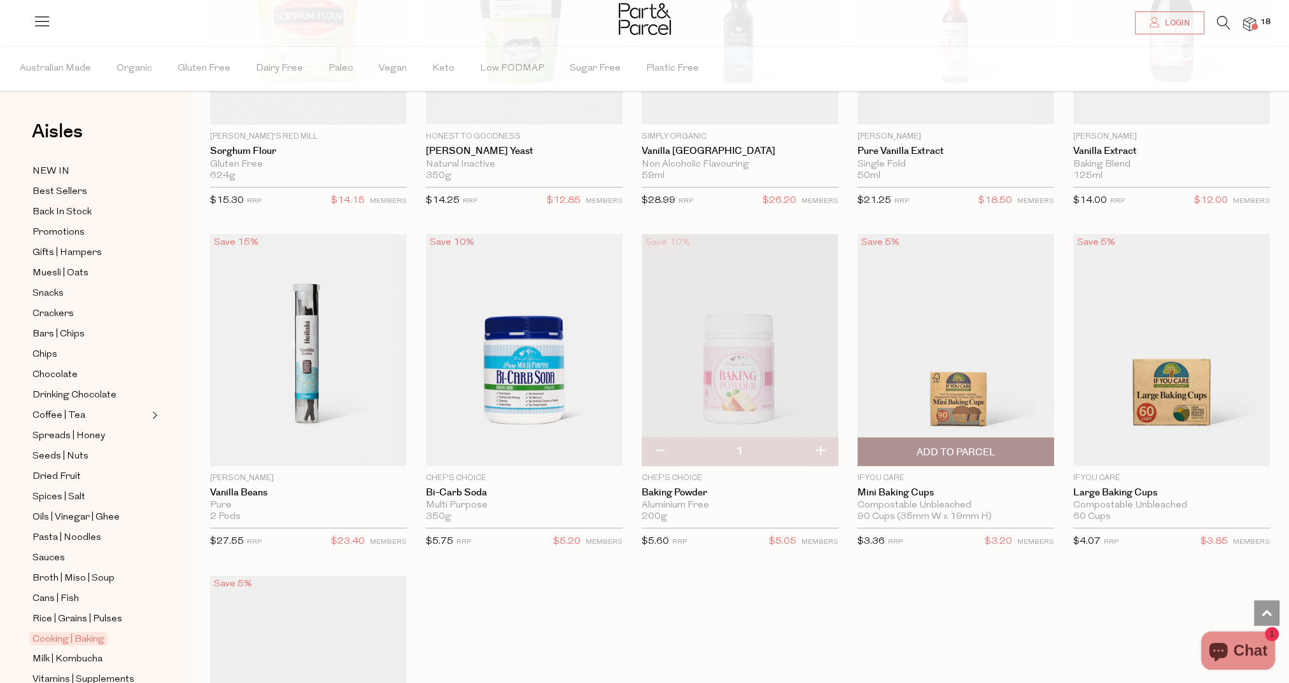
click at [953, 446] on span "Add To Parcel" at bounding box center [955, 452] width 79 height 13
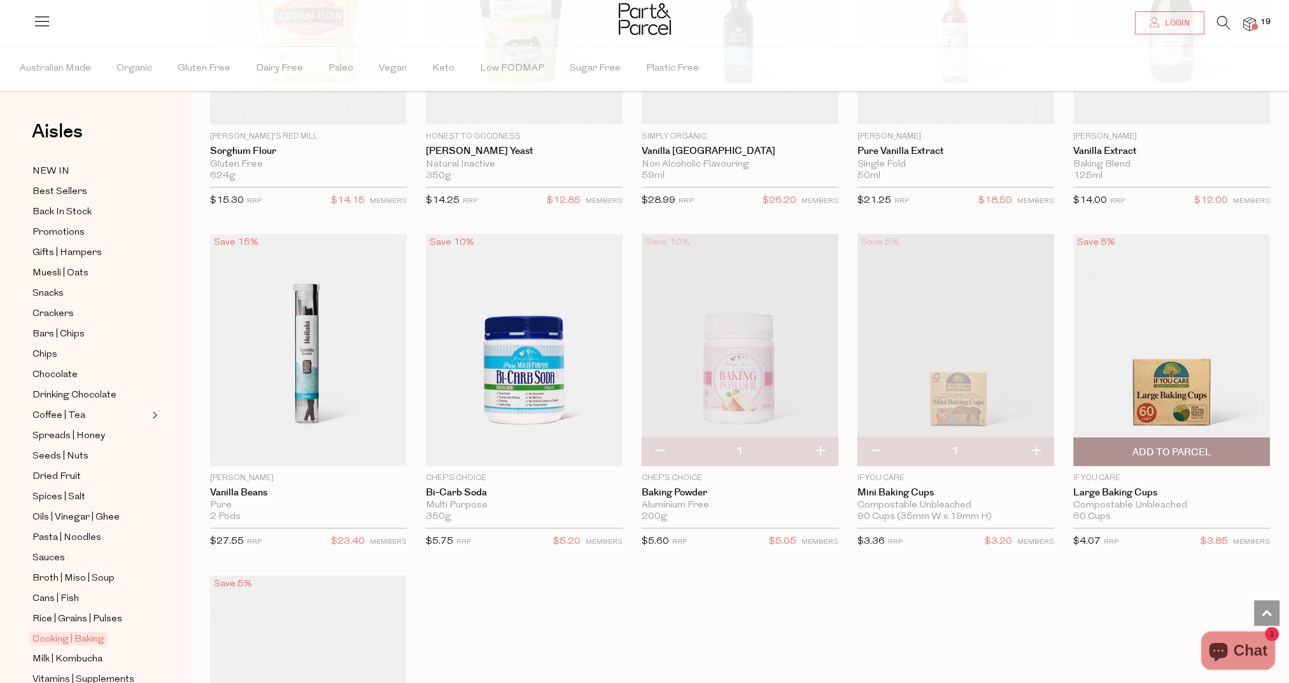
click at [1142, 446] on span "Add To Parcel" at bounding box center [1171, 452] width 79 height 13
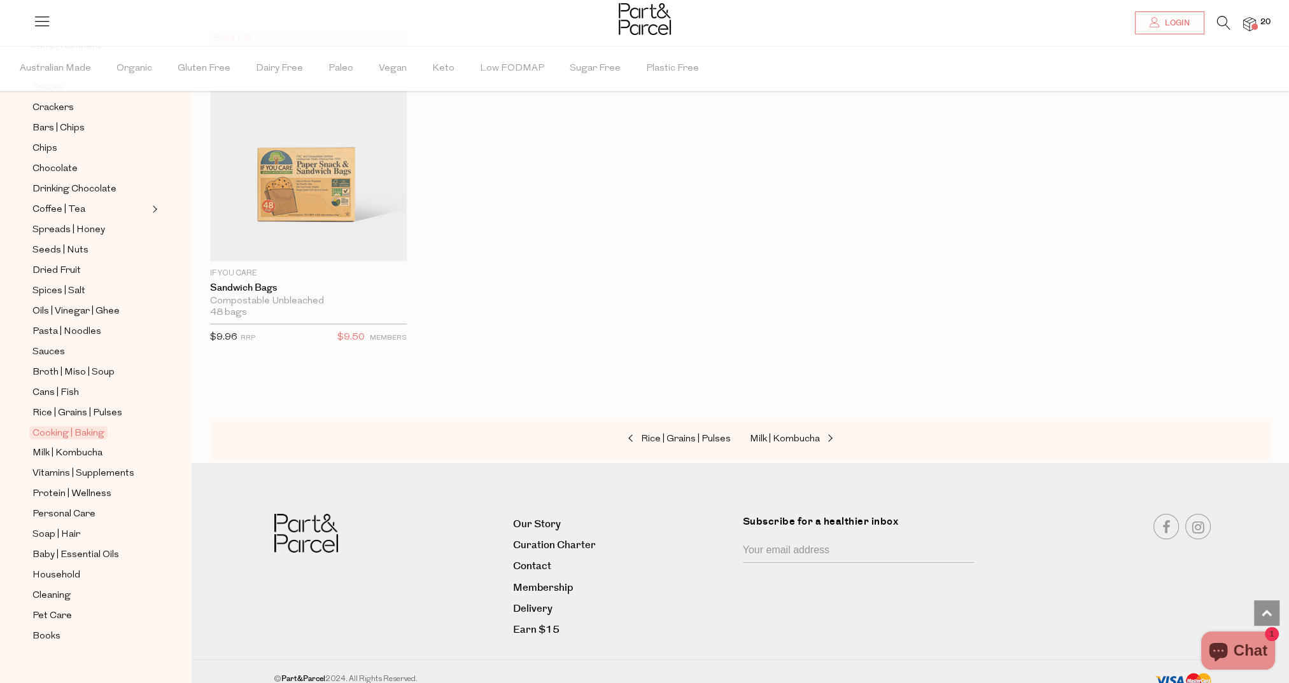
scroll to position [218, 0]
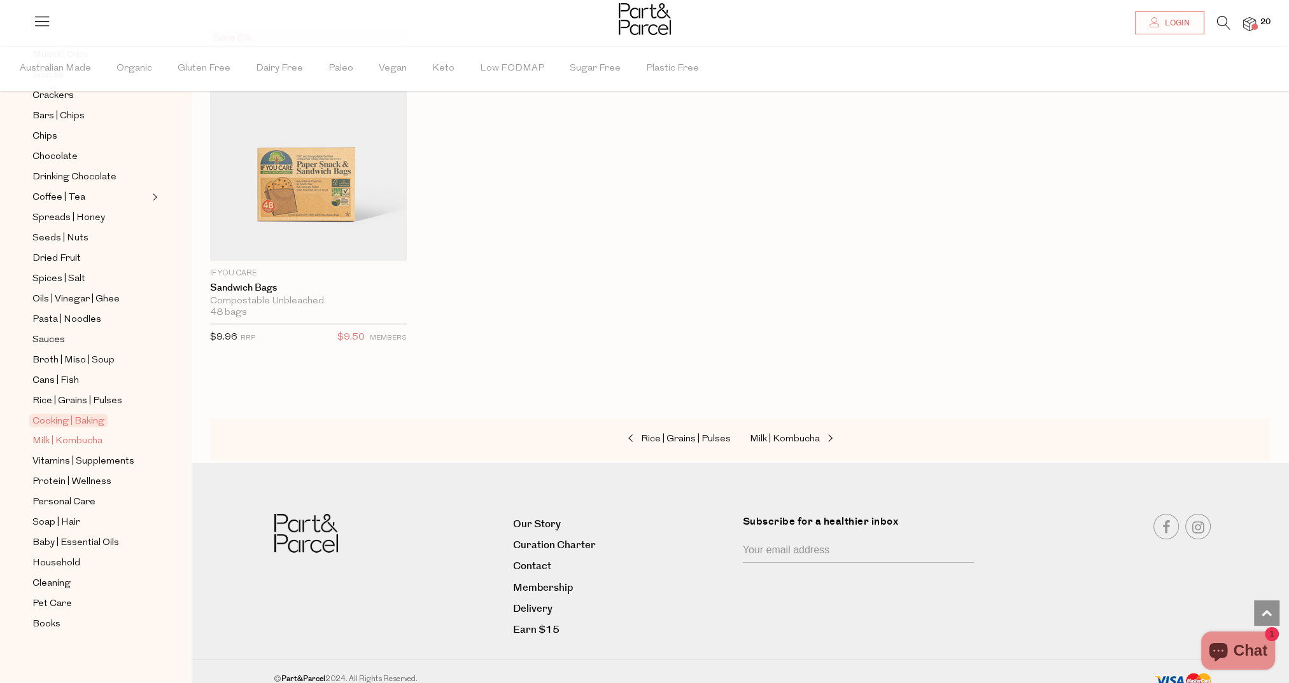
click at [45, 436] on span "Milk | Kombucha" at bounding box center [67, 441] width 70 height 15
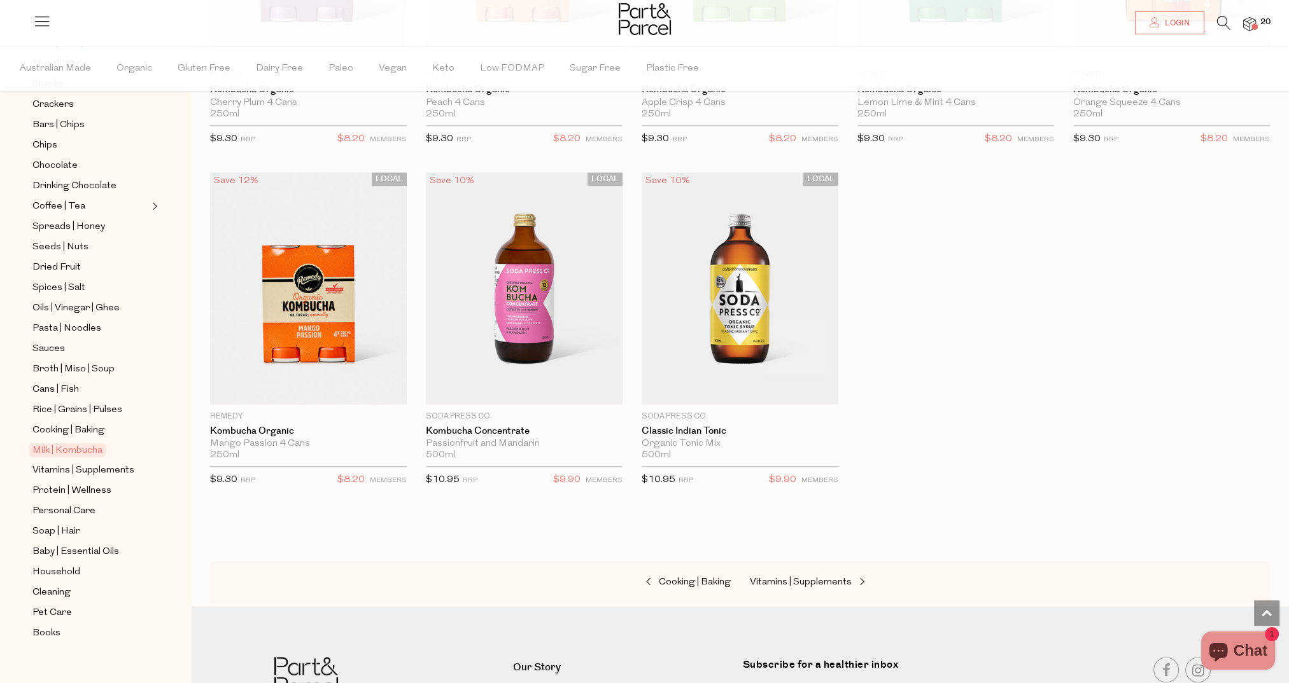
scroll to position [218, 0]
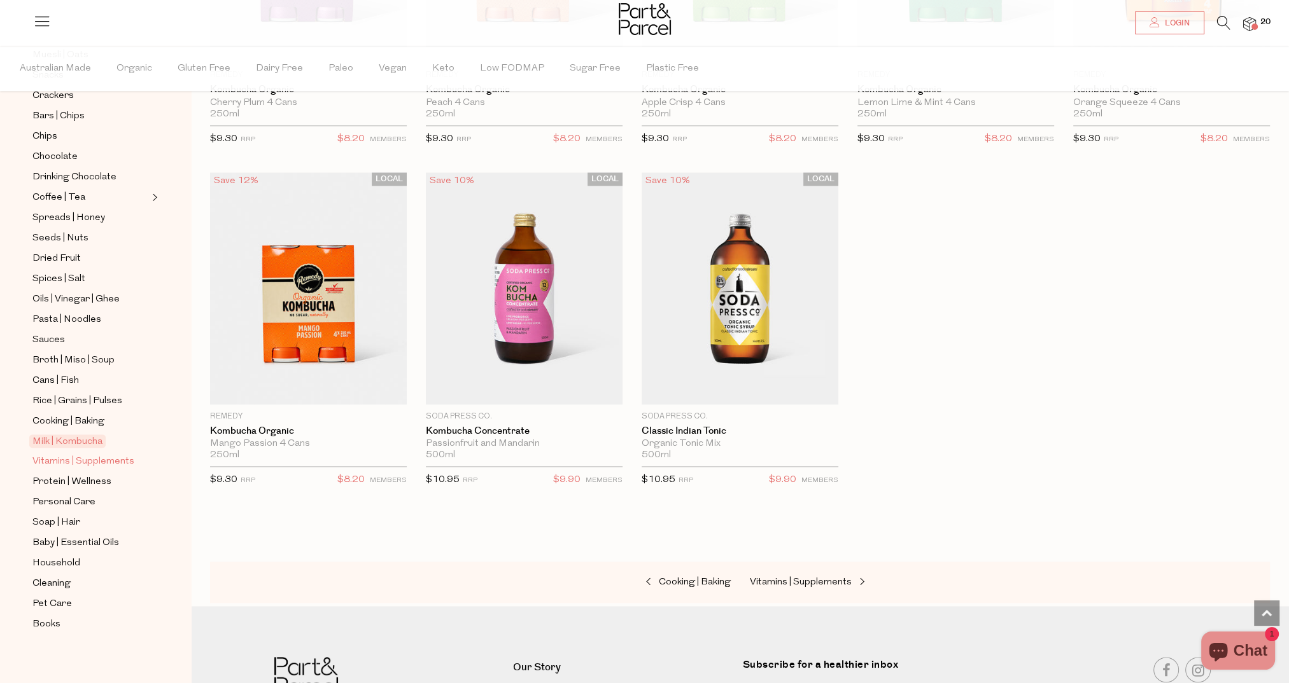
click at [88, 458] on span "Vitamins | Supplements" at bounding box center [83, 461] width 102 height 15
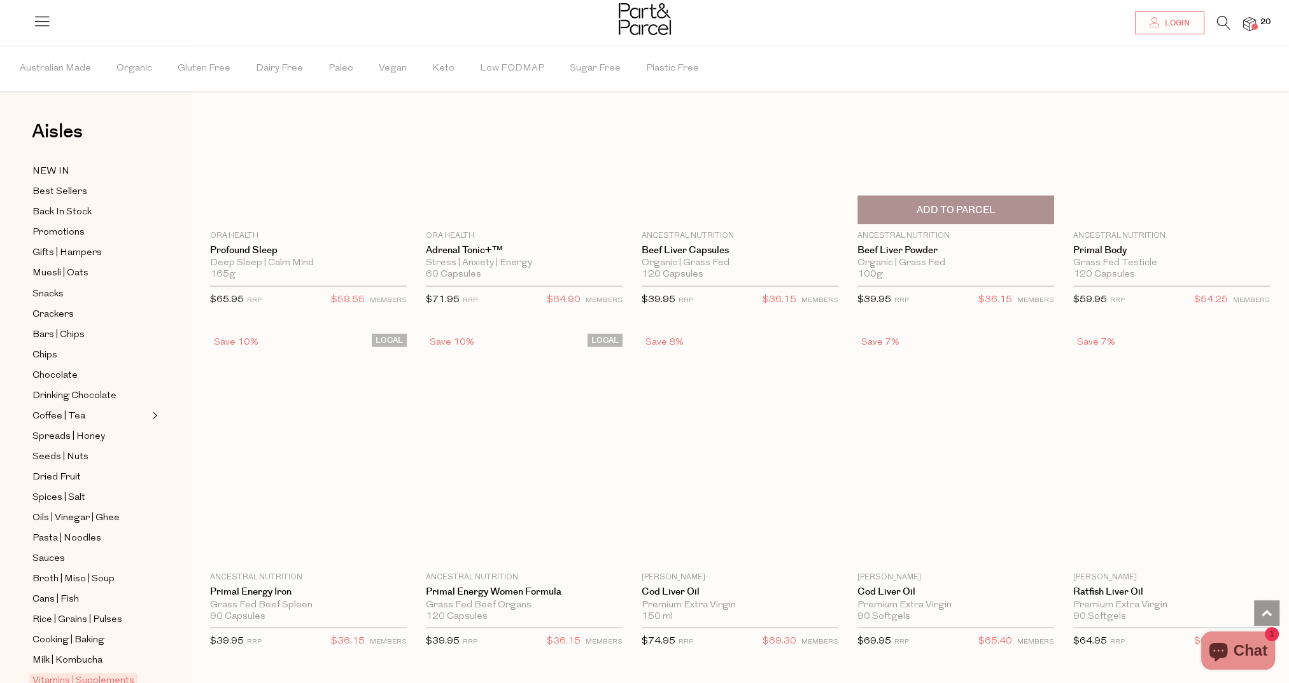
scroll to position [2934, 0]
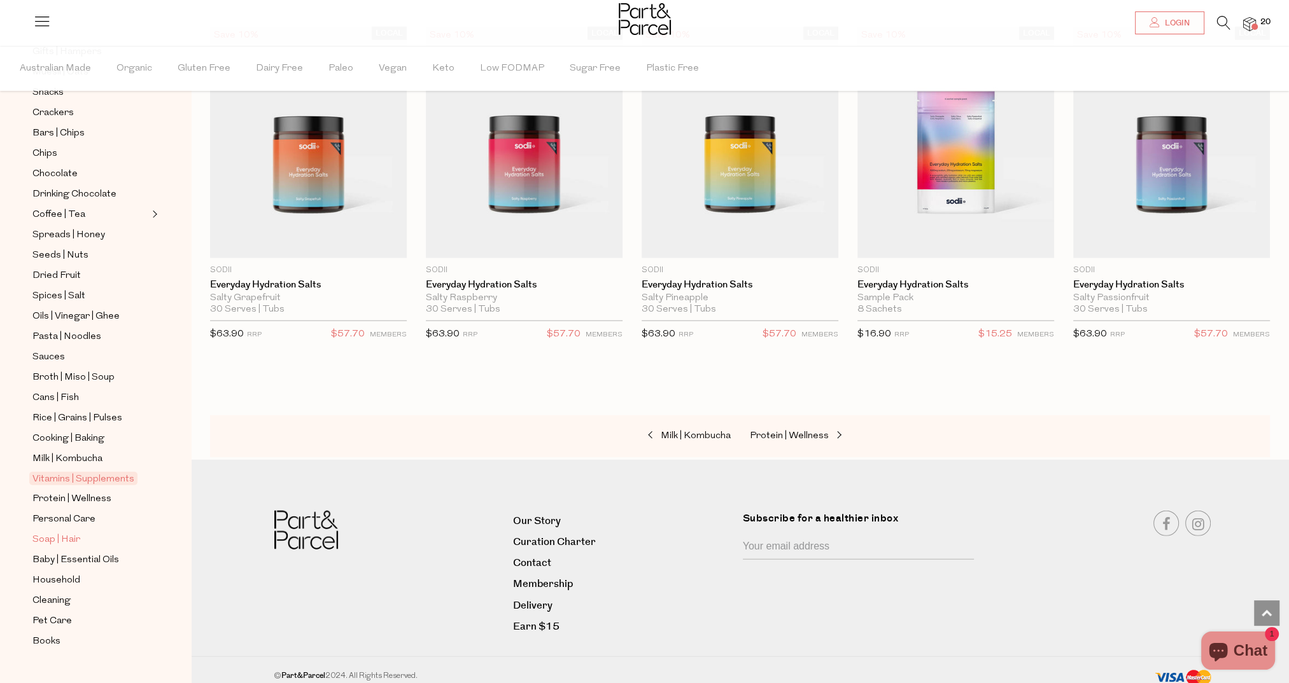
scroll to position [218, 0]
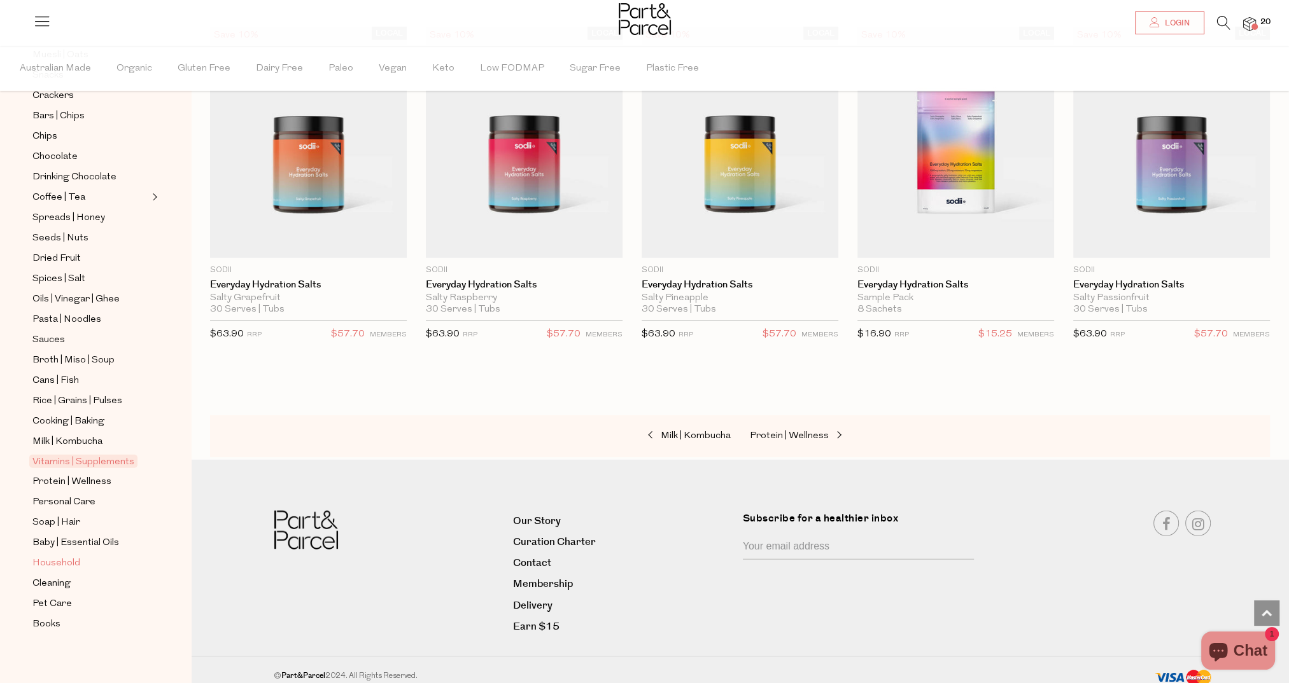
click at [47, 557] on span "Household" at bounding box center [56, 563] width 48 height 15
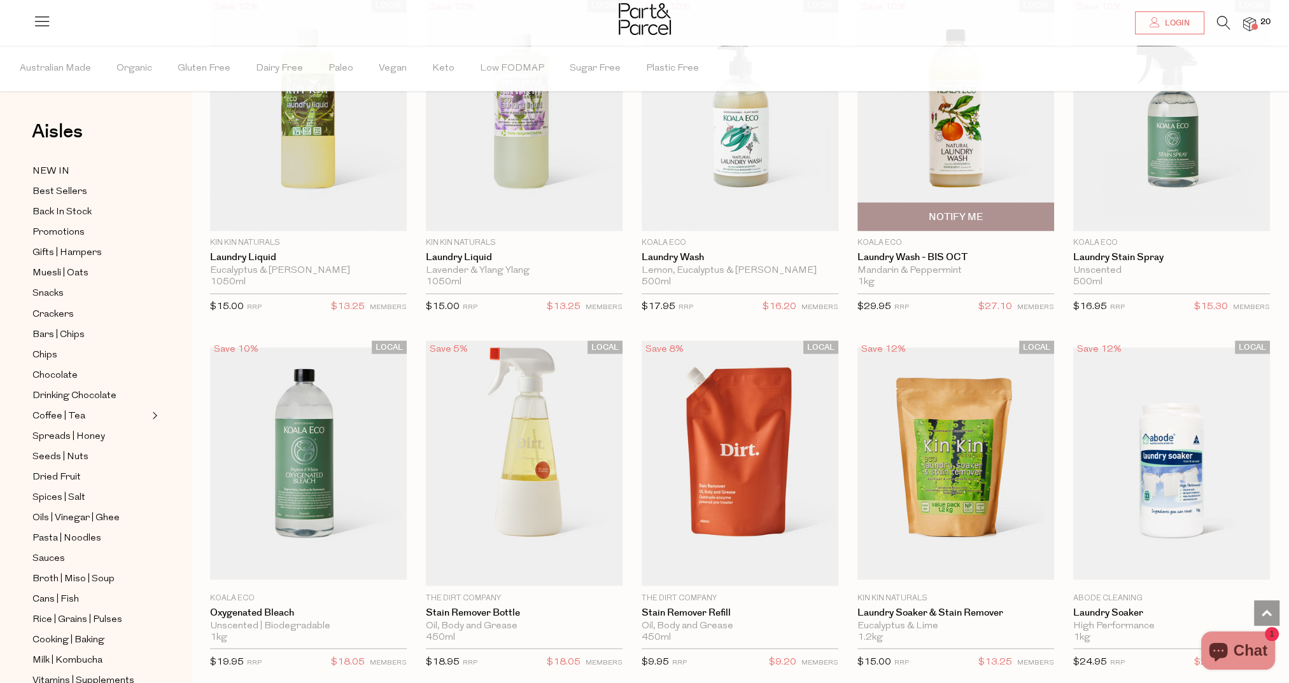
scroll to position [2991, 0]
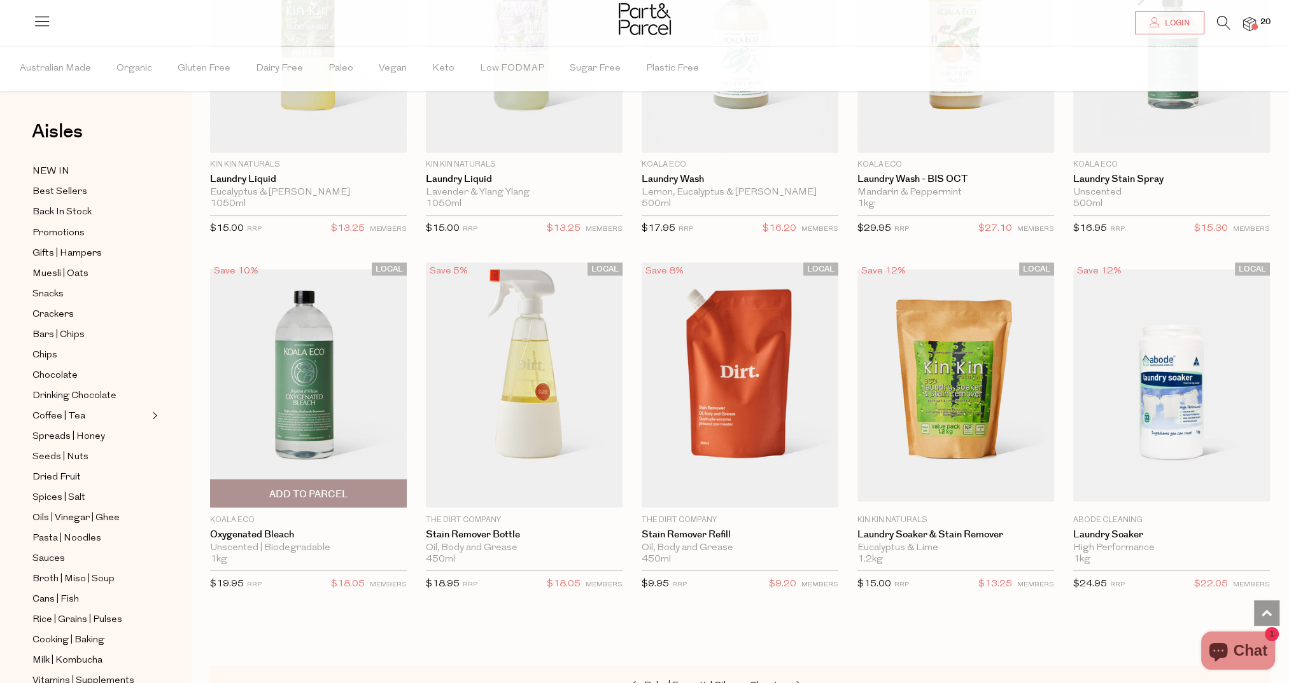
click at [351, 402] on img at bounding box center [308, 385] width 197 height 232
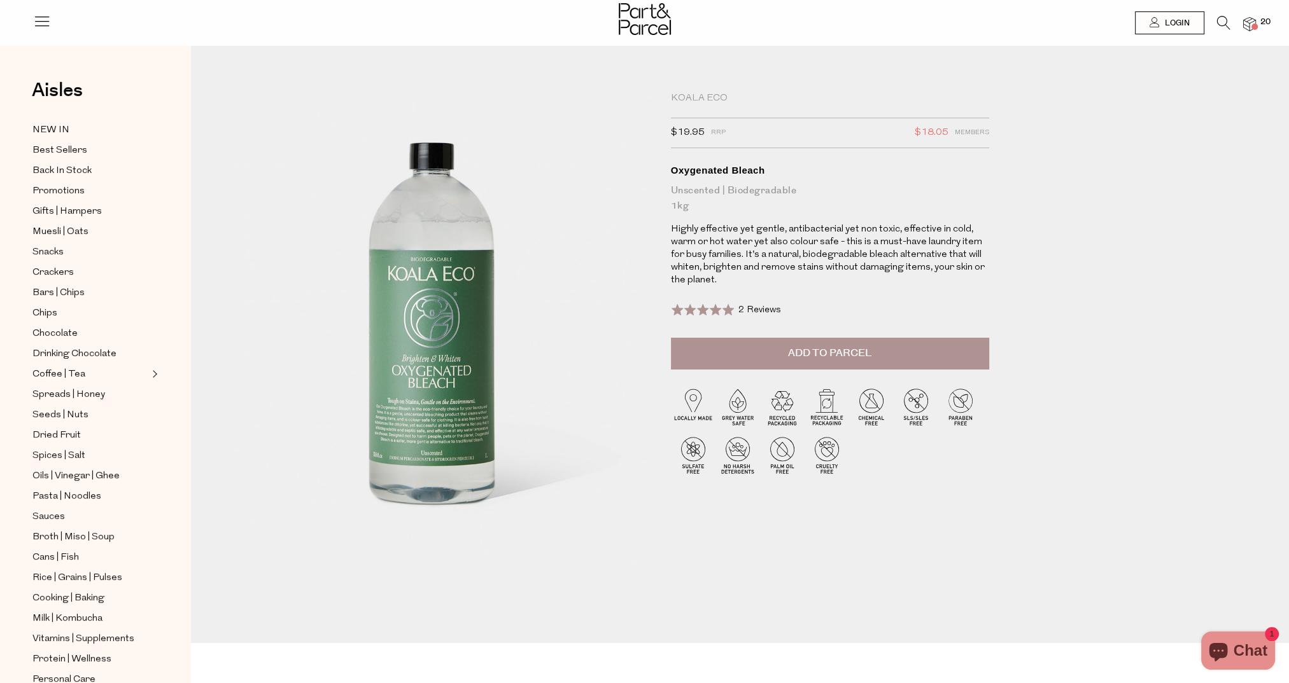
click at [870, 353] on span "Add to Parcel" at bounding box center [829, 353] width 83 height 15
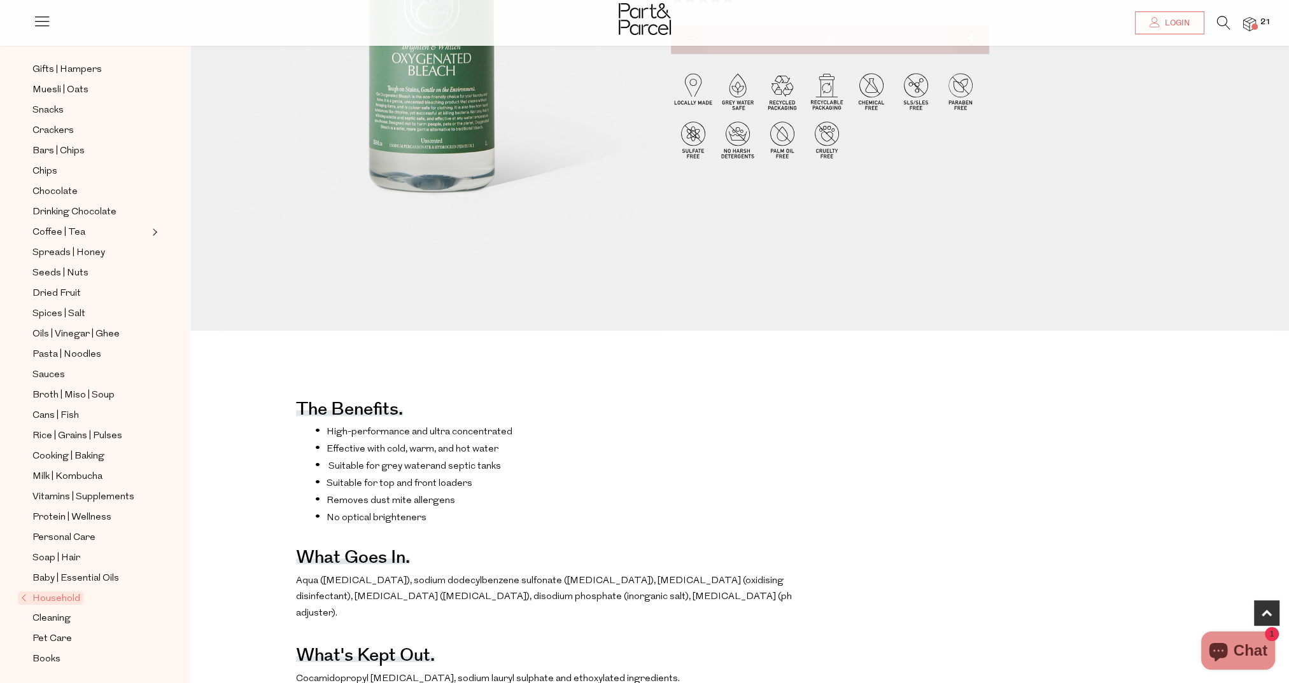
scroll to position [318, 0]
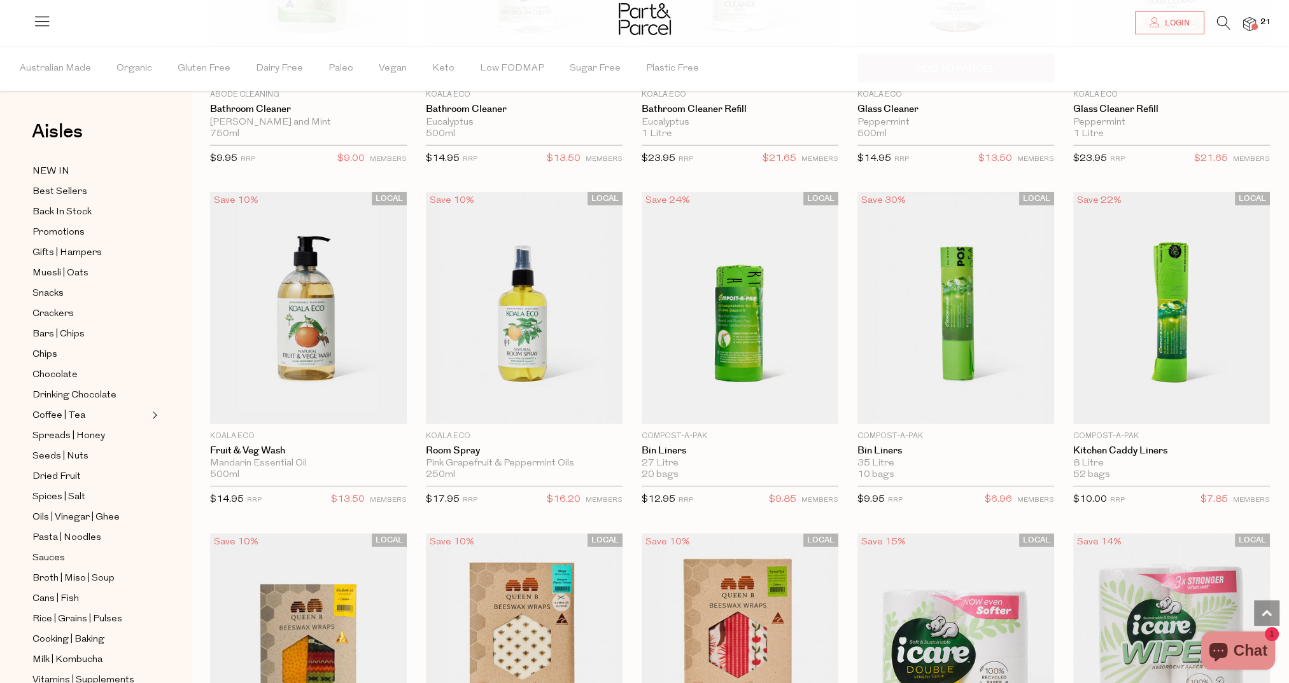
scroll to position [4824, 10]
click at [312, 403] on span "Add To Parcel" at bounding box center [308, 409] width 79 height 13
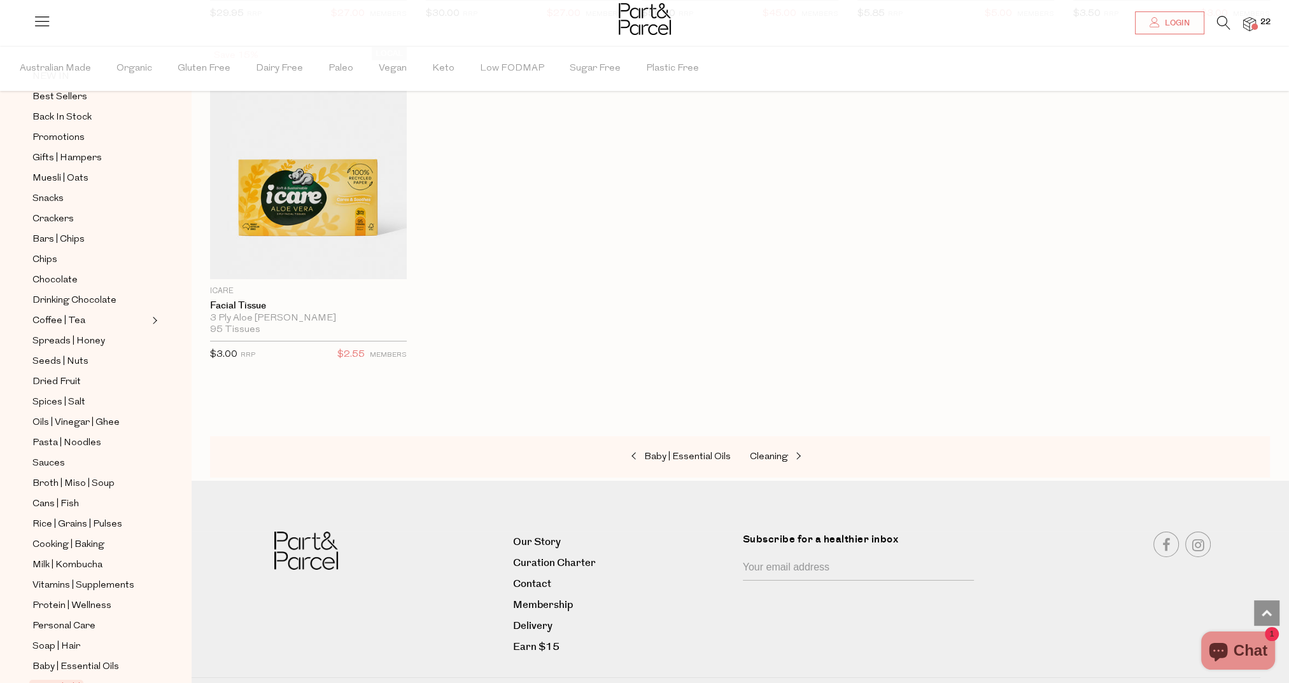
scroll to position [218, 0]
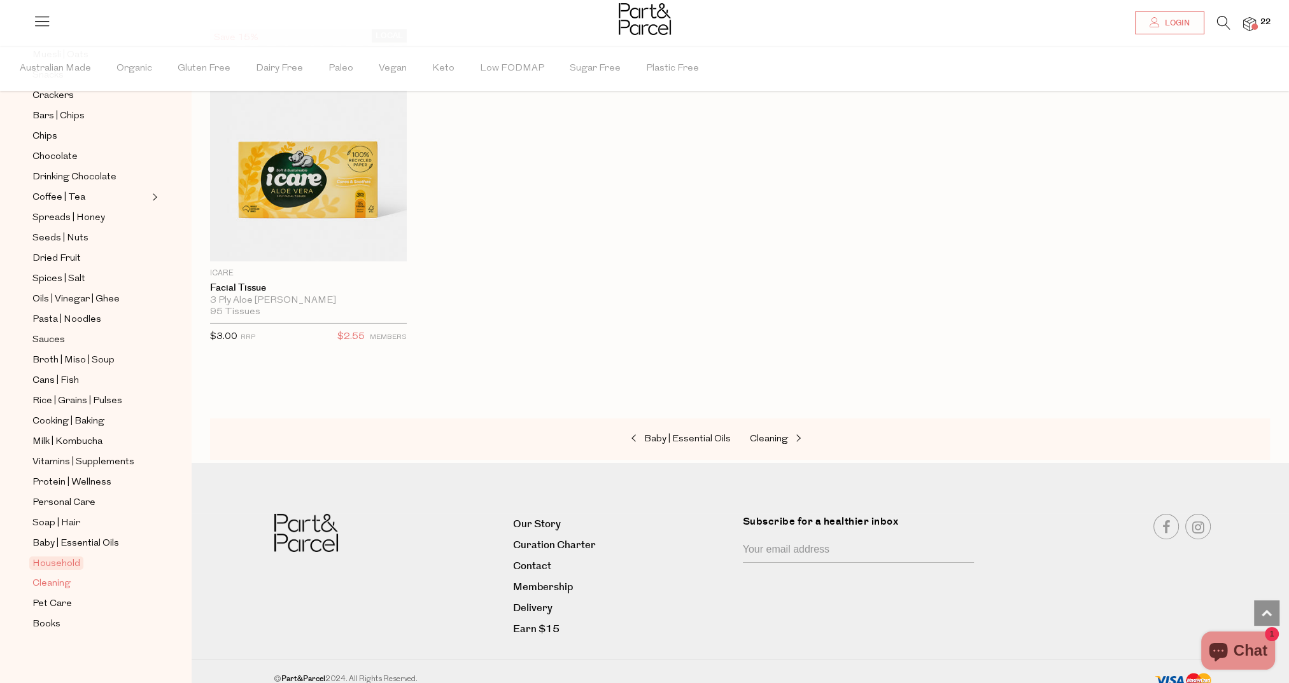
click at [38, 577] on span "Cleaning" at bounding box center [51, 584] width 38 height 15
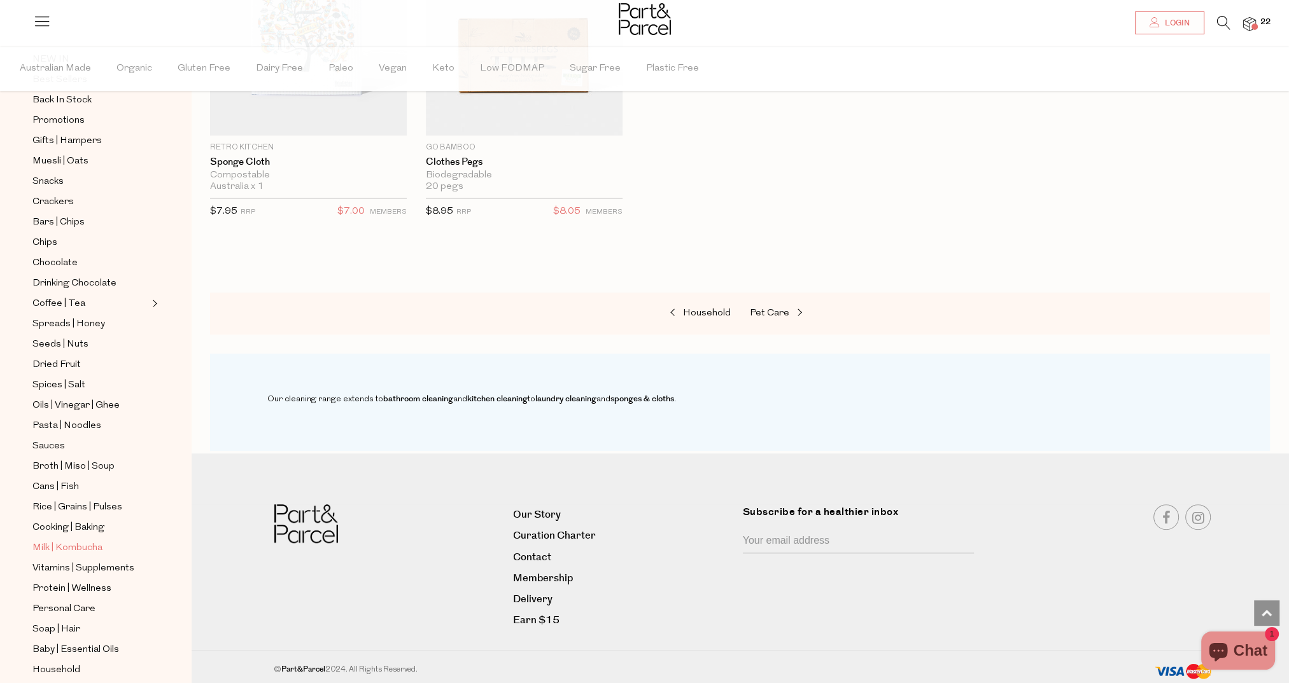
scroll to position [218, 0]
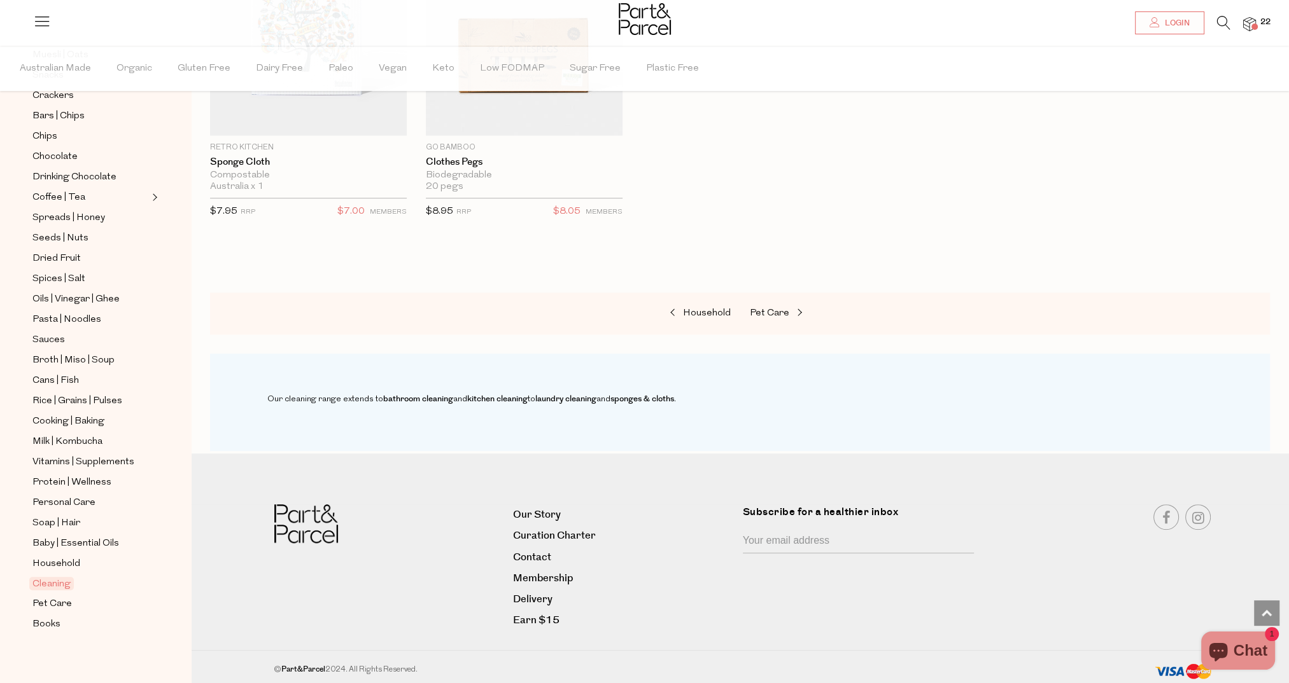
click at [1256, 20] on div at bounding box center [644, 20] width 1289 height 41
click at [1247, 22] on img at bounding box center [1249, 24] width 13 height 15
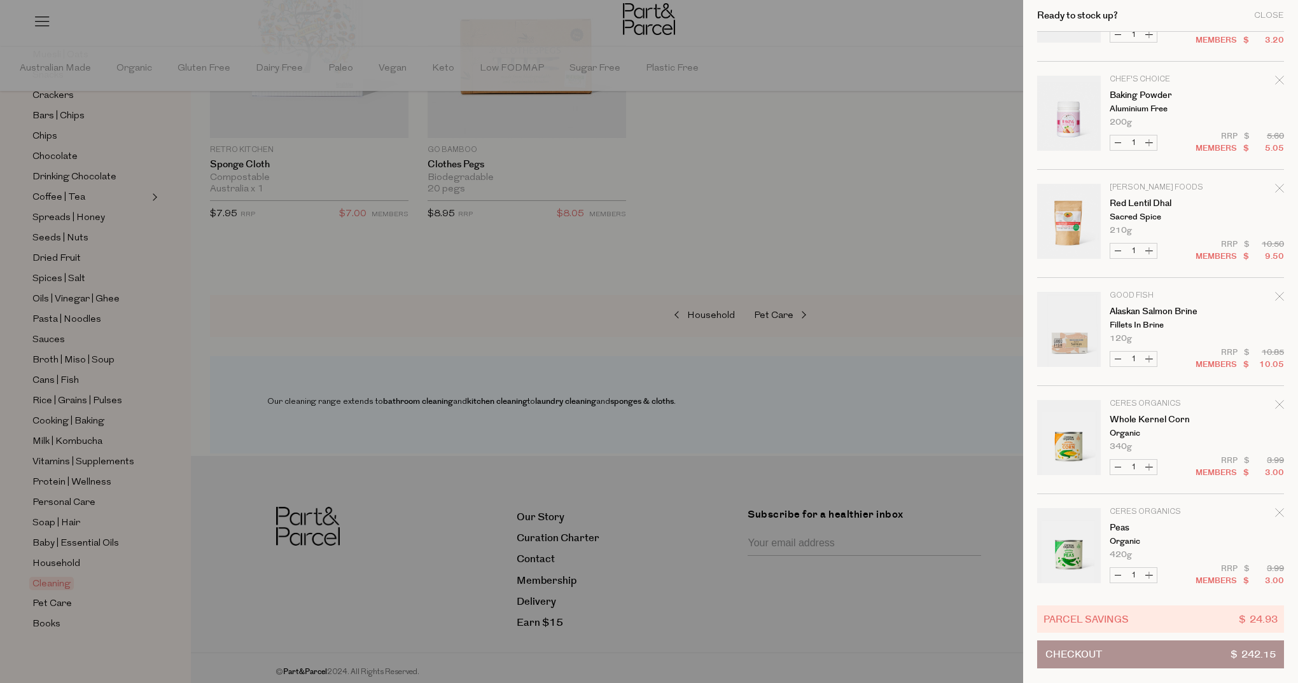
scroll to position [382, 0]
